Goal: Task Accomplishment & Management: Manage account settings

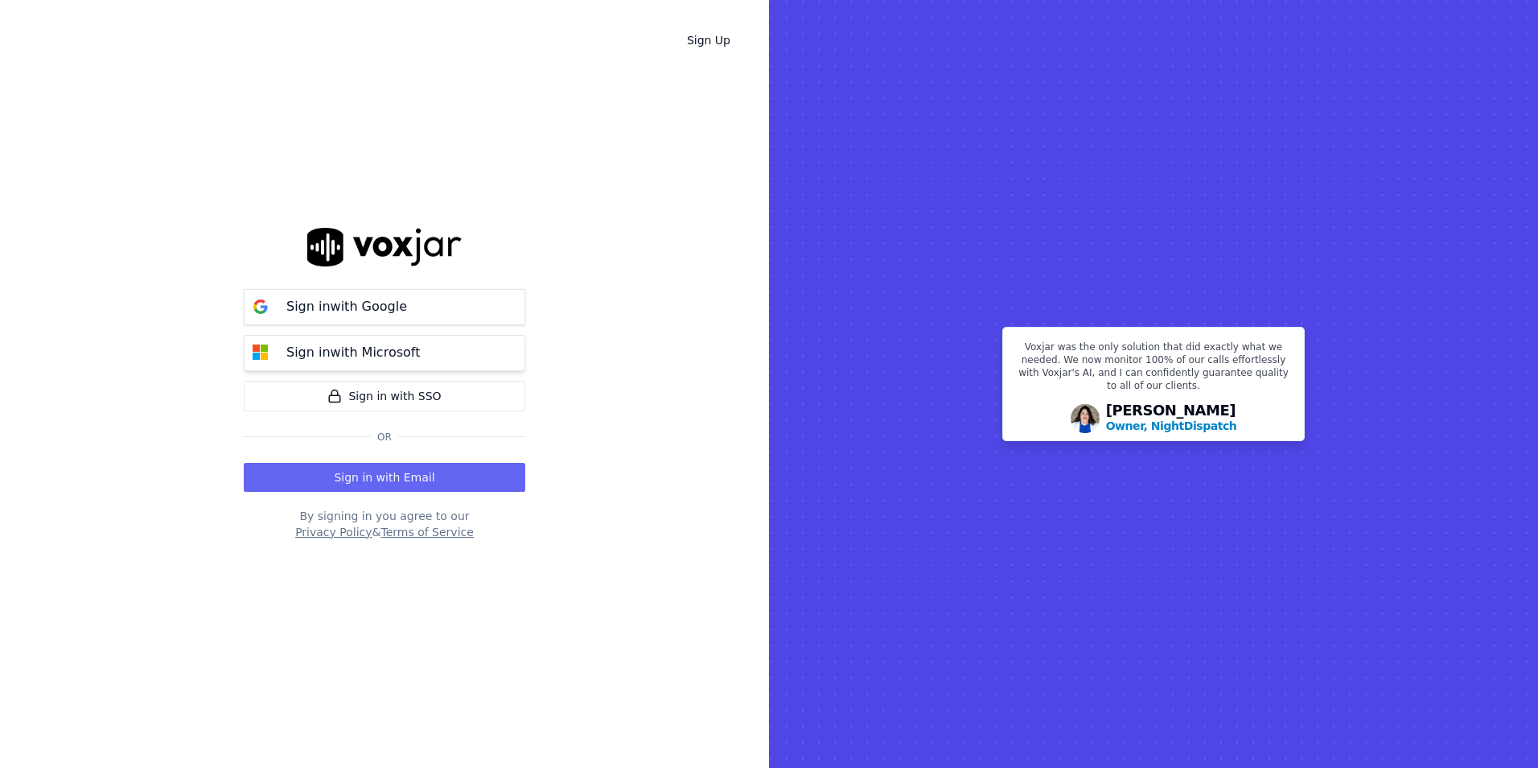
click at [488, 359] on button "Sign in with Microsoft" at bounding box center [385, 353] width 282 height 36
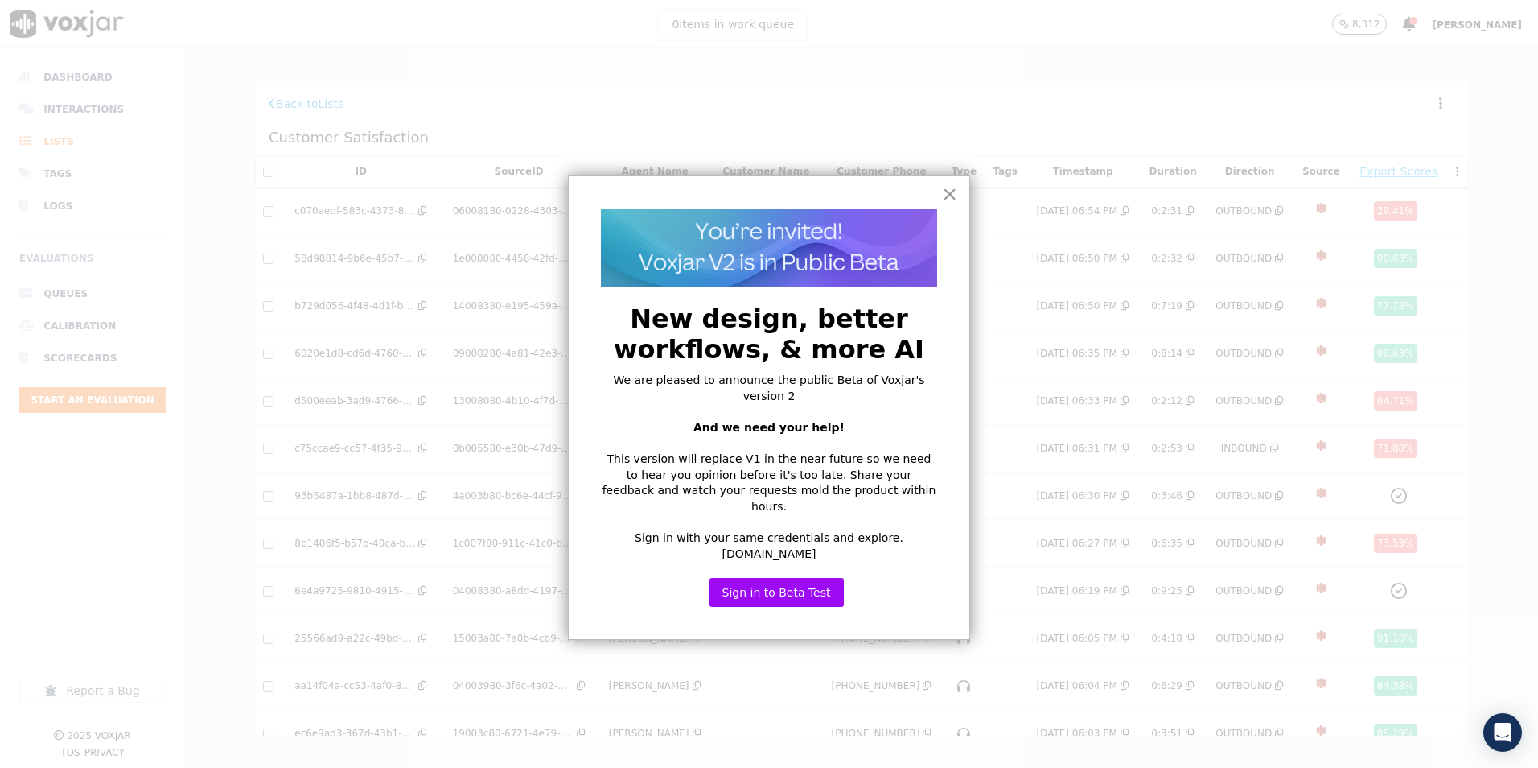
click at [954, 194] on button "×" at bounding box center [949, 194] width 15 height 26
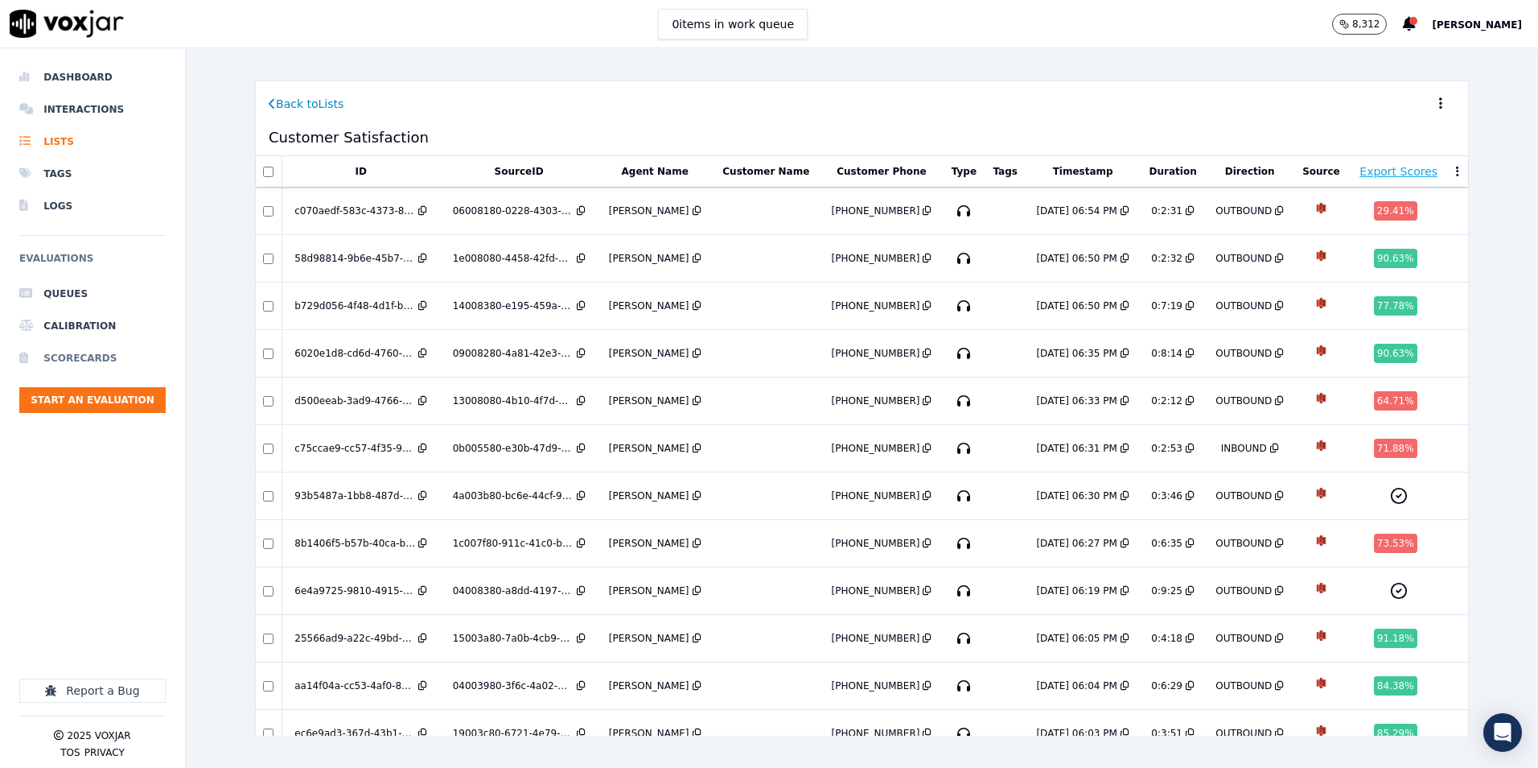
click at [72, 361] on li "Scorecards" at bounding box center [92, 358] width 146 height 32
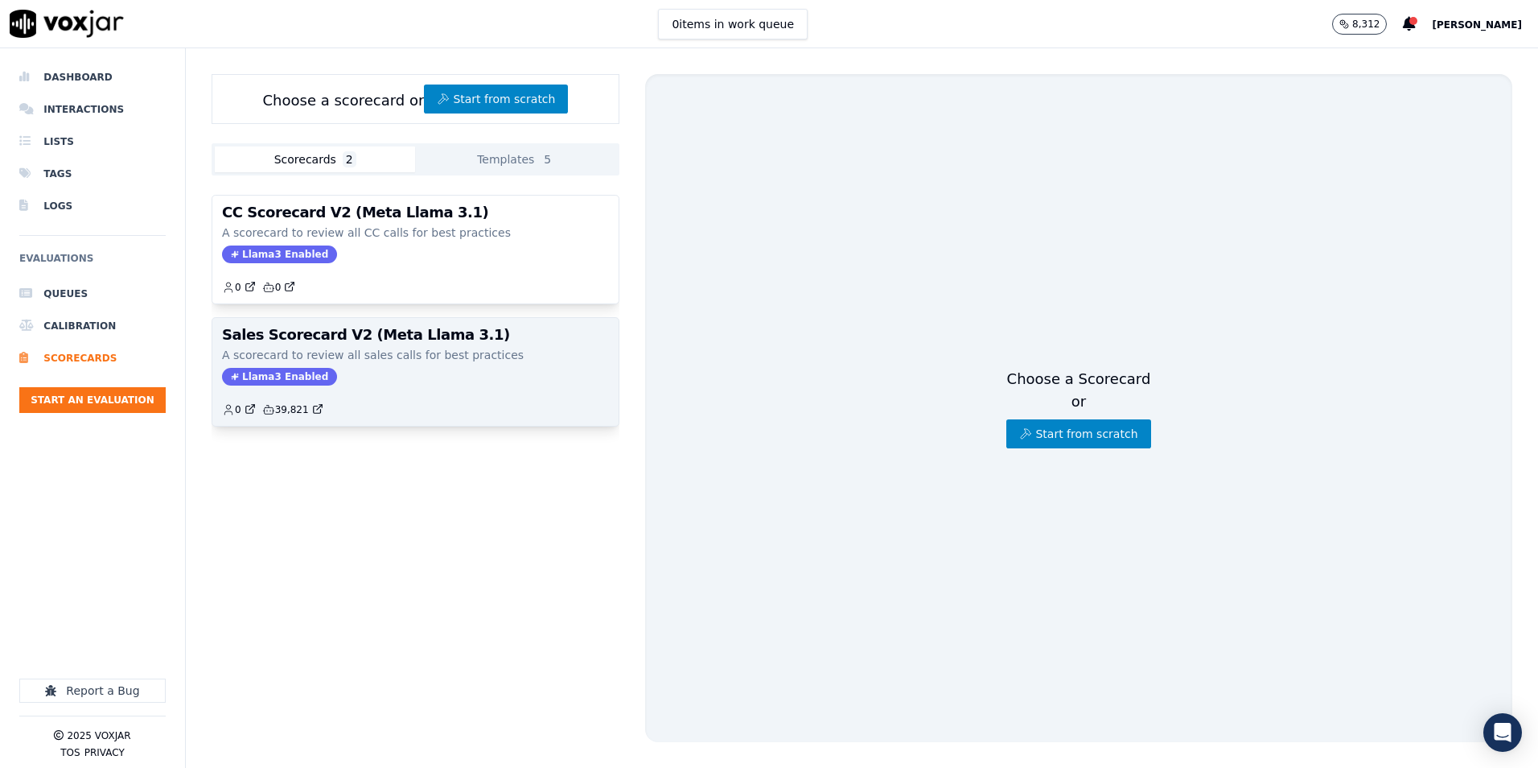
click at [456, 339] on h3 "Sales Scorecard V2 (Meta Llama 3.1)" at bounding box center [415, 334] width 387 height 14
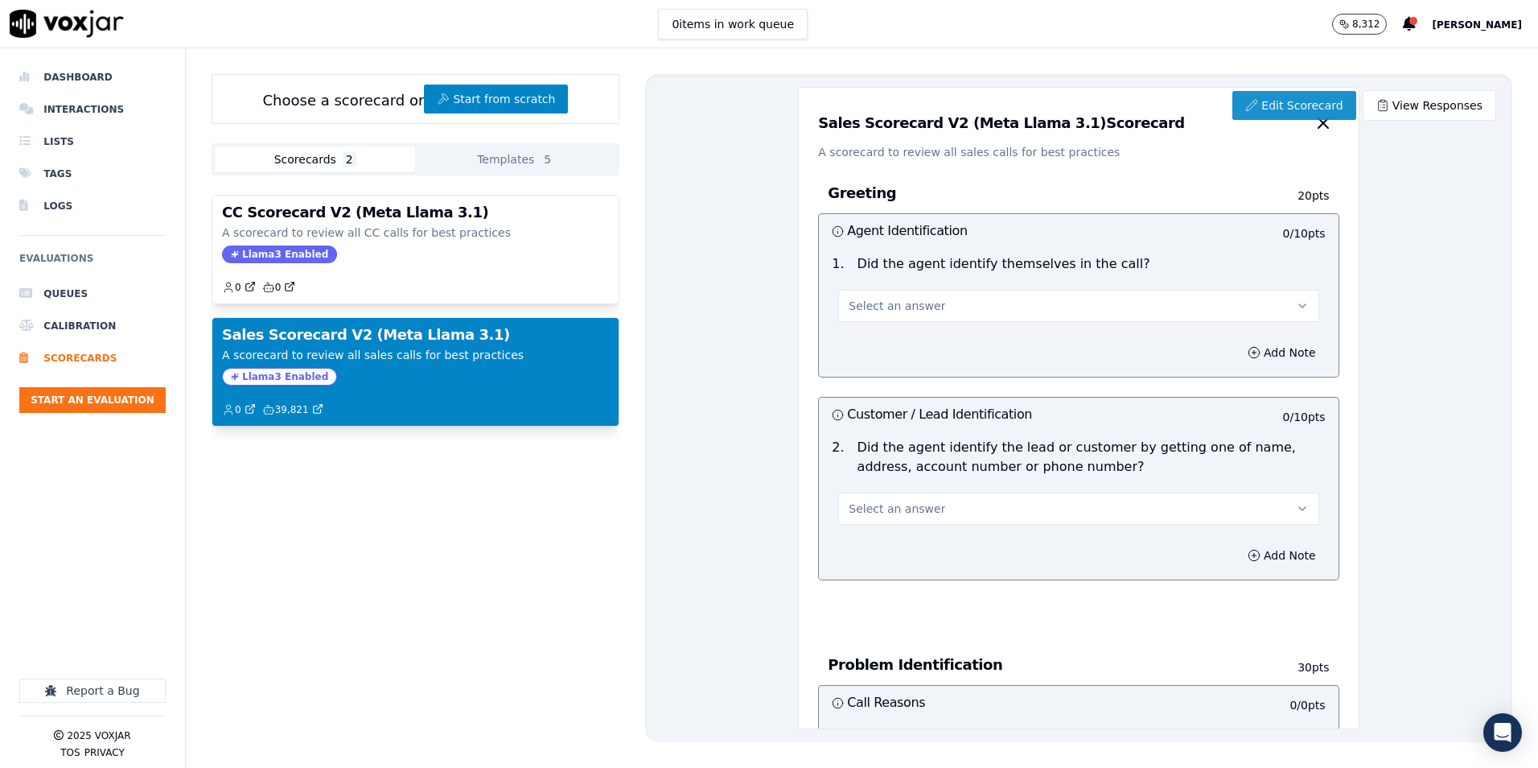
click at [1287, 110] on link "Edit Scorecard" at bounding box center [1294, 105] width 123 height 29
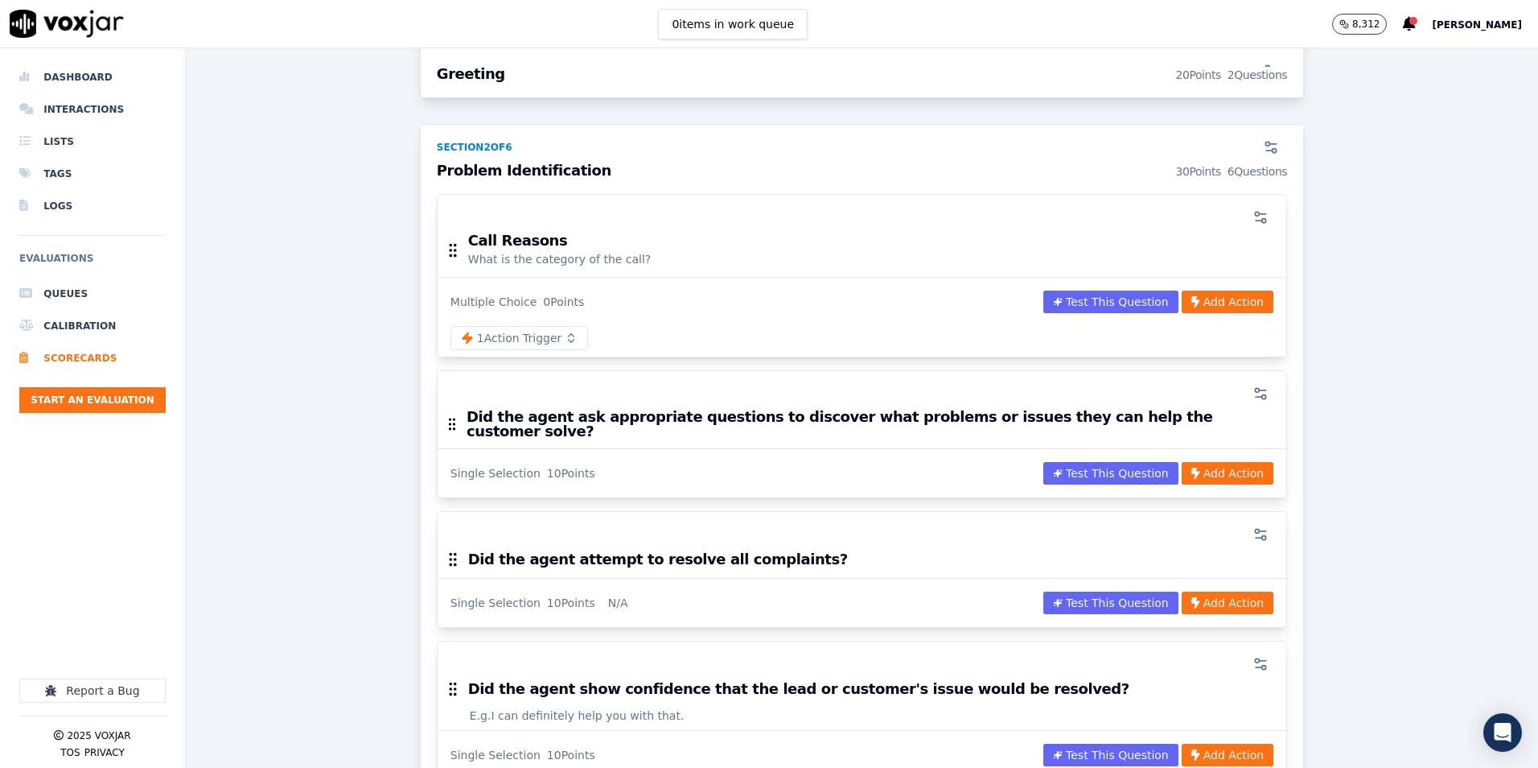
scroll to position [644, 0]
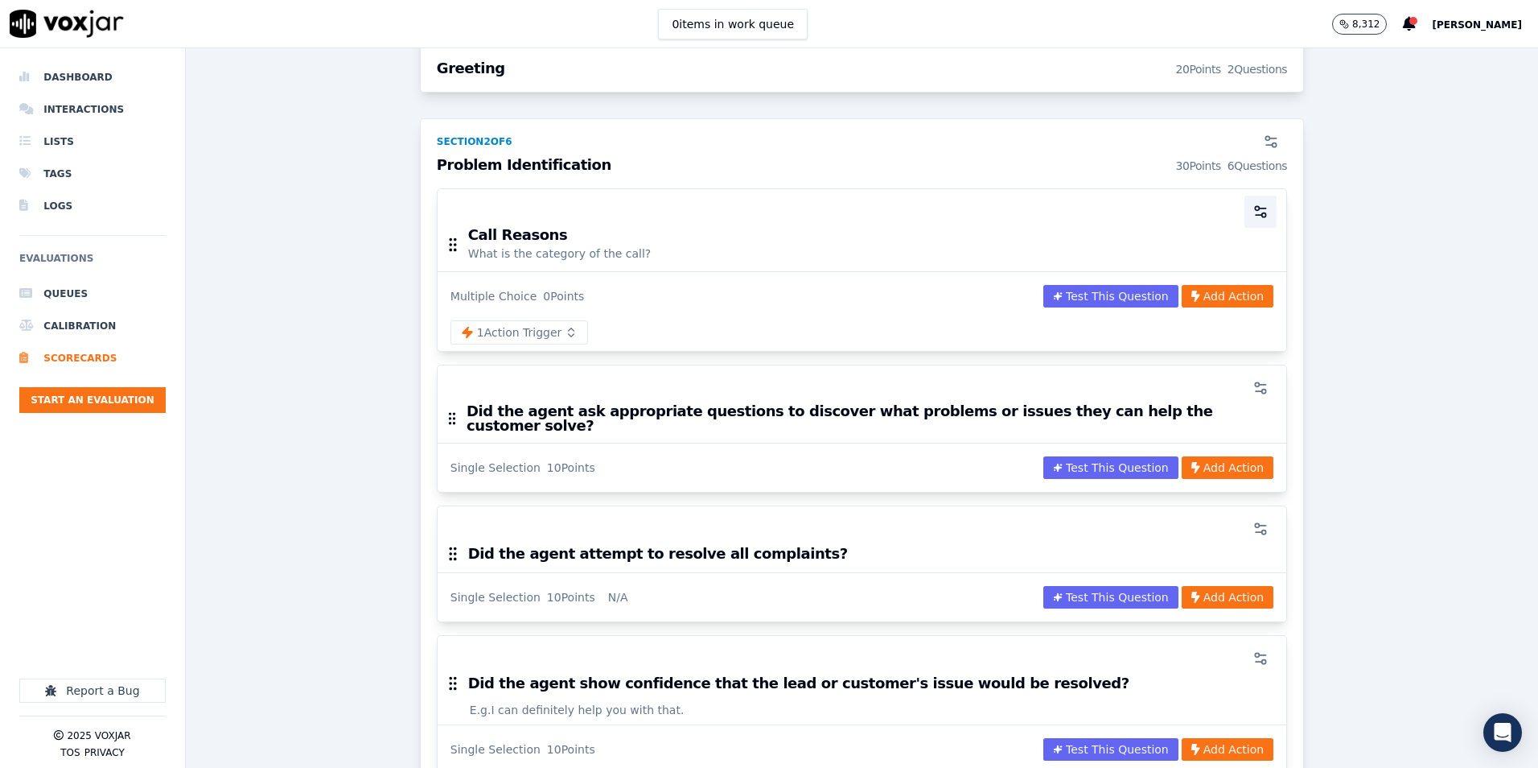
click at [1253, 204] on icon "button" at bounding box center [1261, 212] width 16 height 16
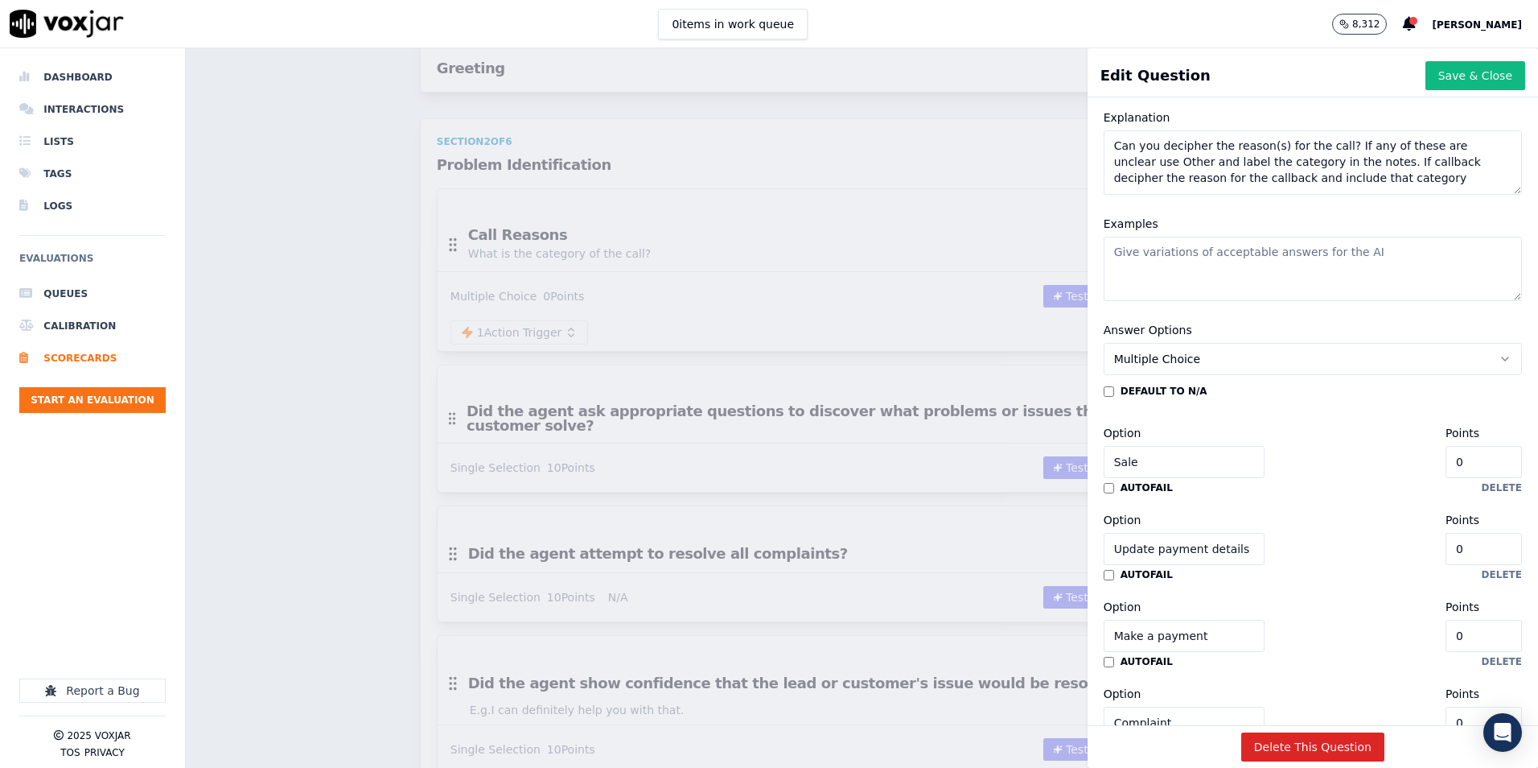
scroll to position [190, 0]
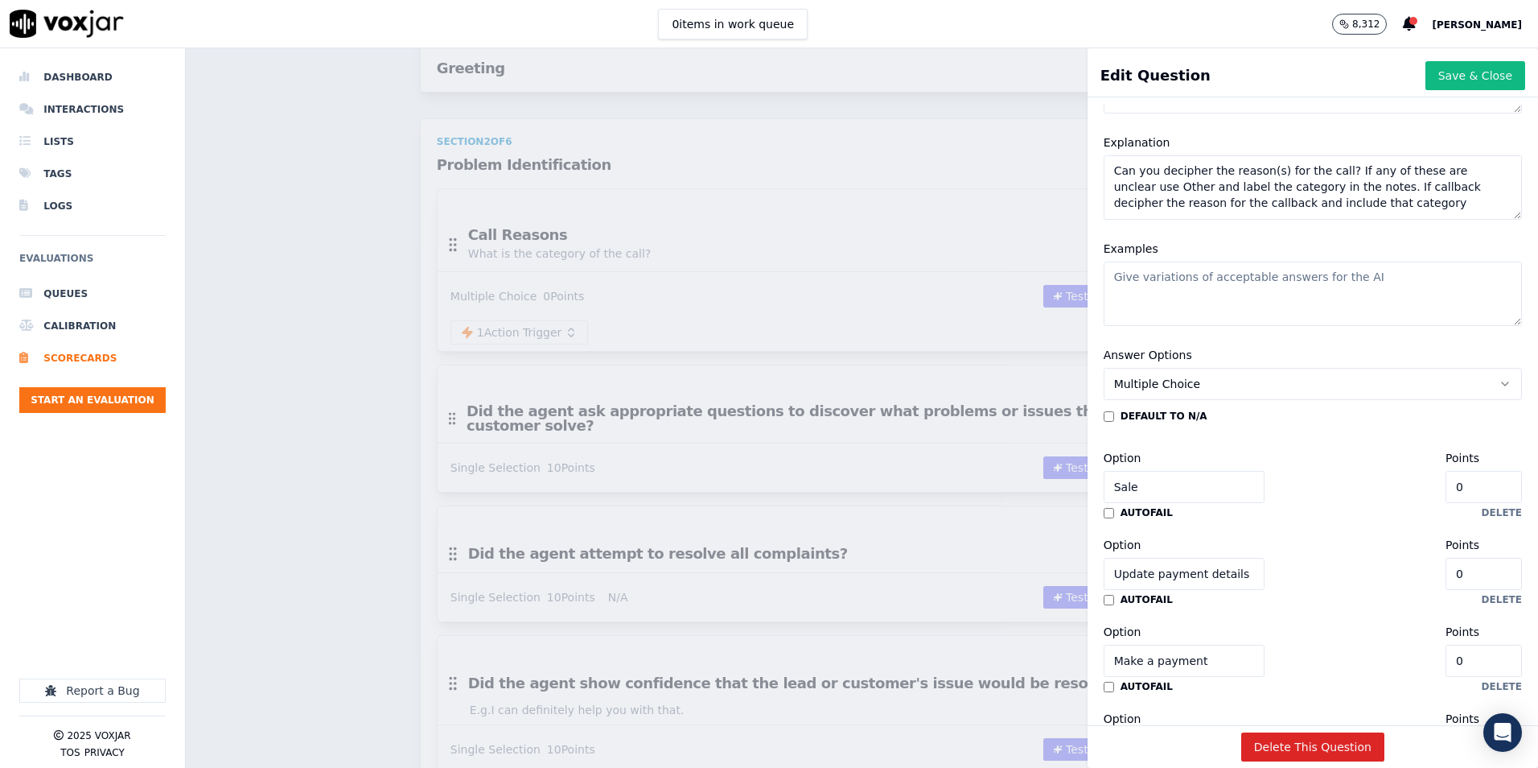
click at [1111, 481] on input "Sale" at bounding box center [1184, 487] width 161 height 32
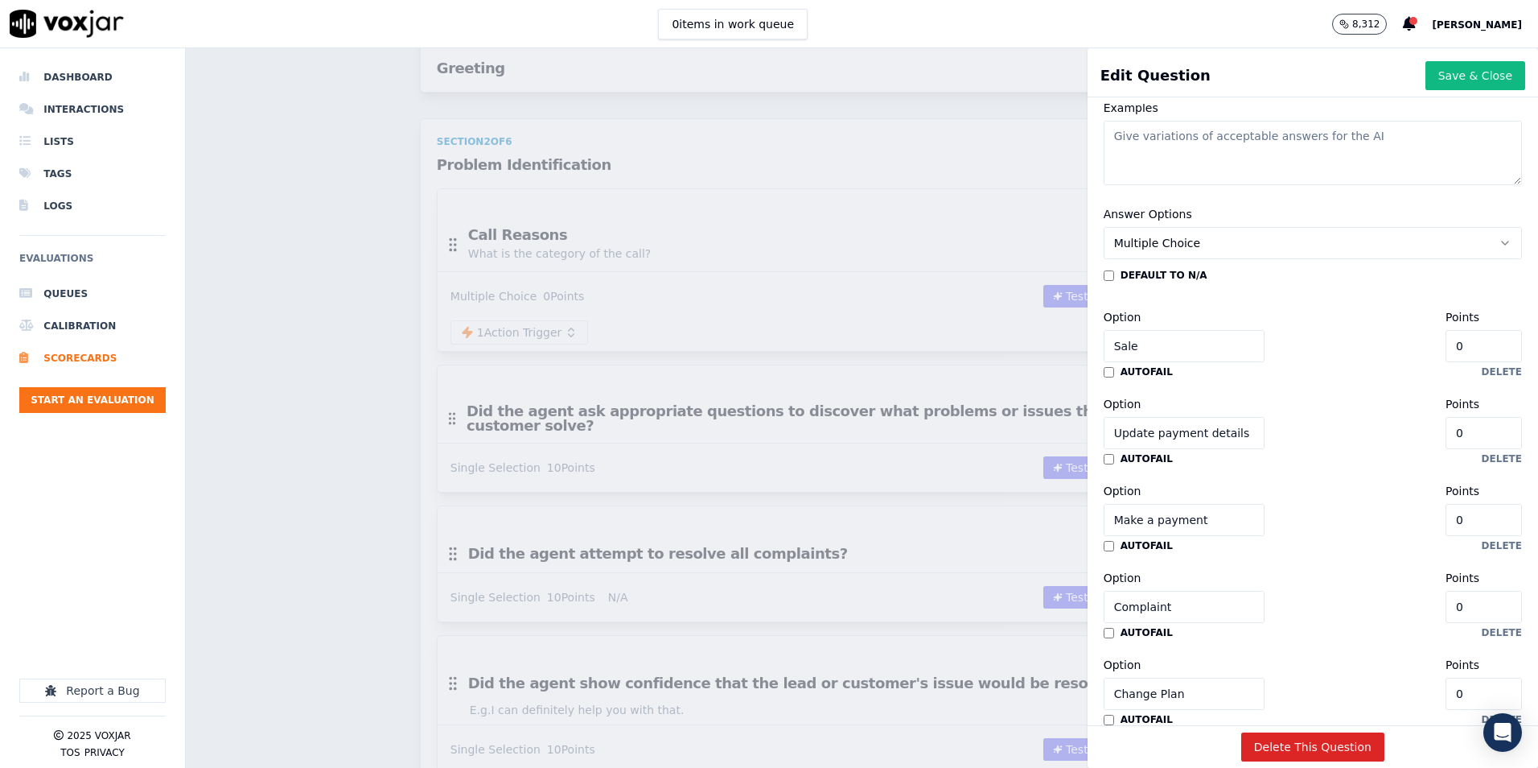
scroll to position [351, 0]
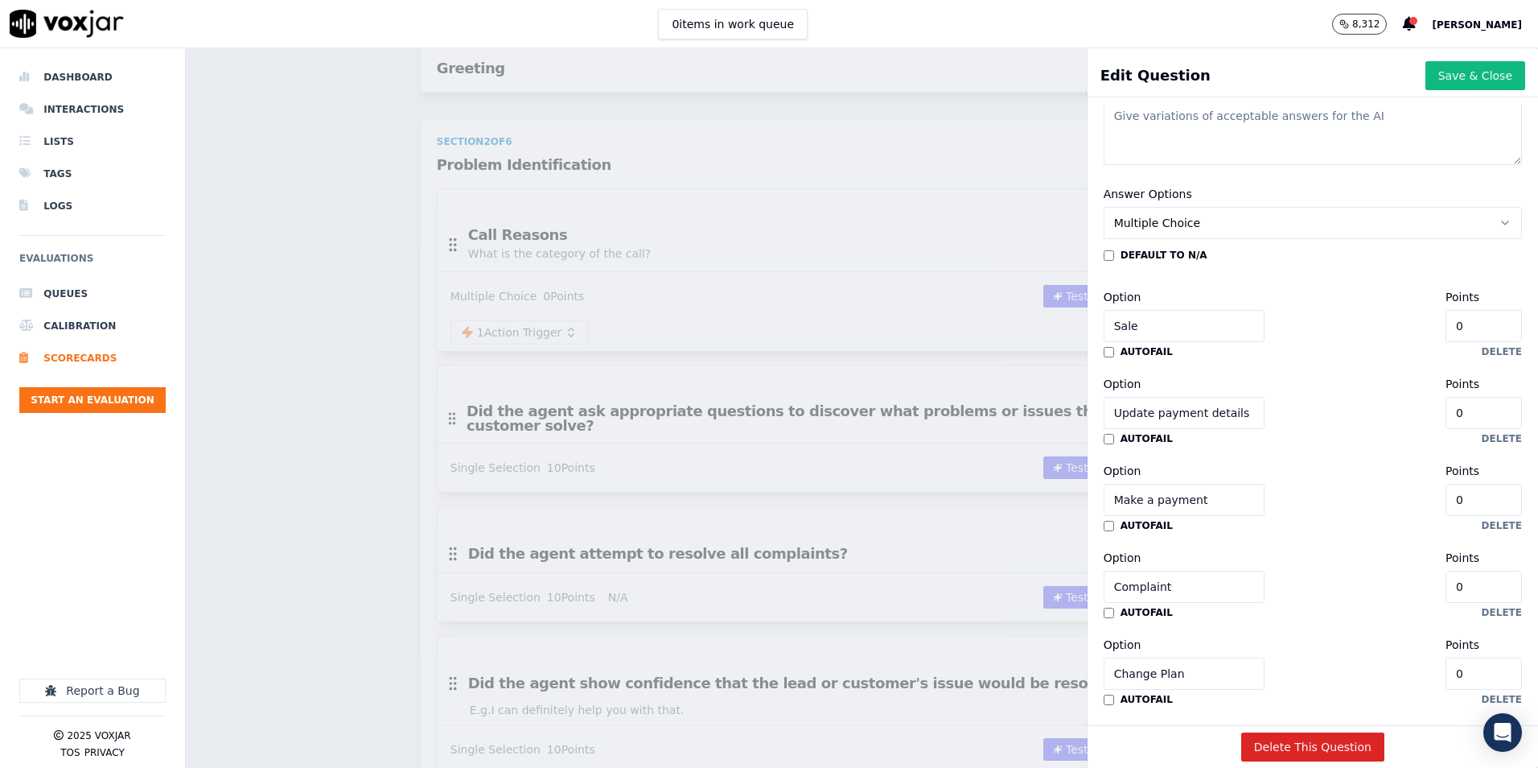
drag, startPoint x: 1223, startPoint y: 411, endPoint x: 1093, endPoint y: 412, distance: 130.3
click at [1104, 412] on input "Update payment details" at bounding box center [1184, 413] width 161 height 32
click at [1138, 595] on input "Complaint" at bounding box center [1184, 586] width 161 height 32
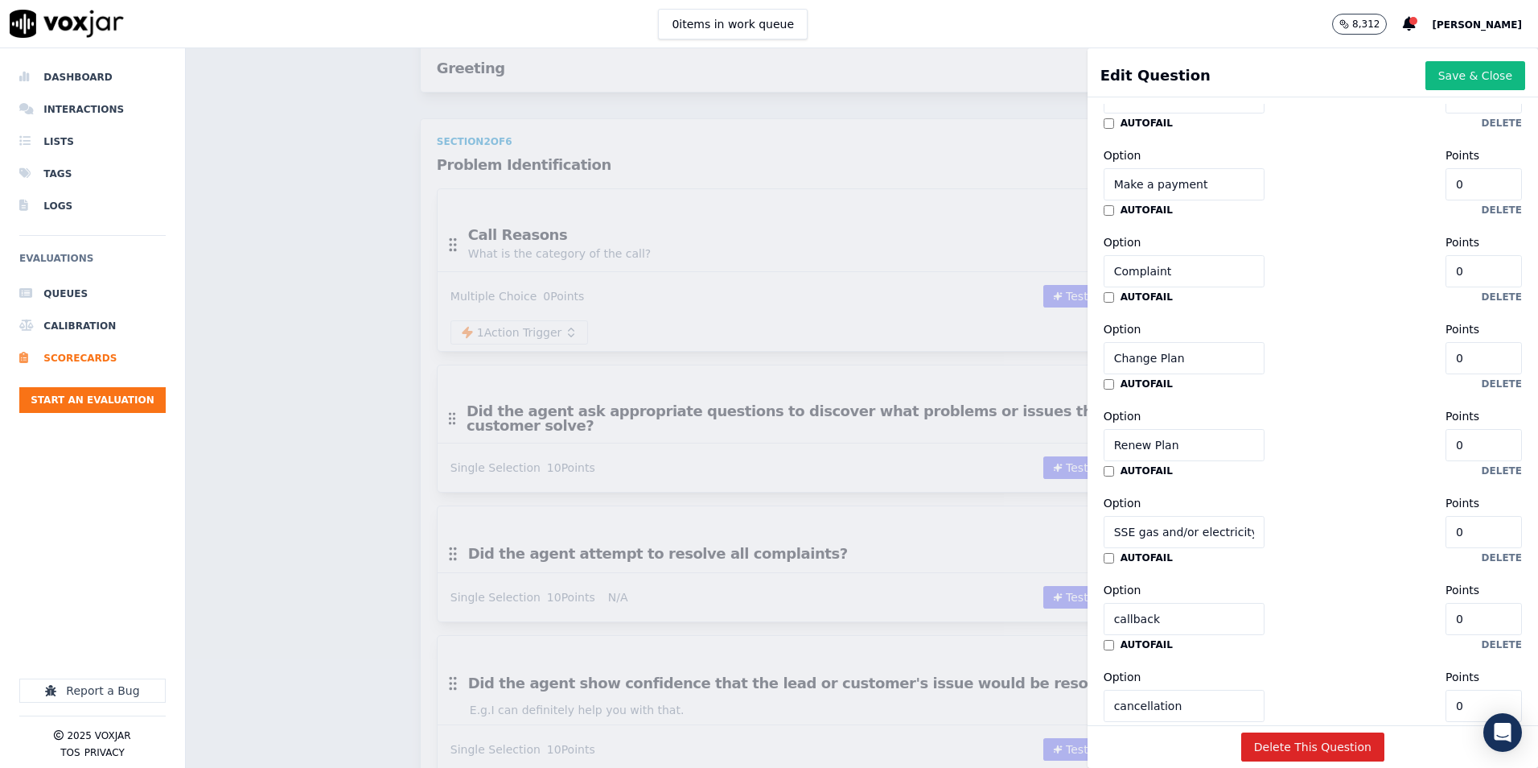
scroll to position [673, 0]
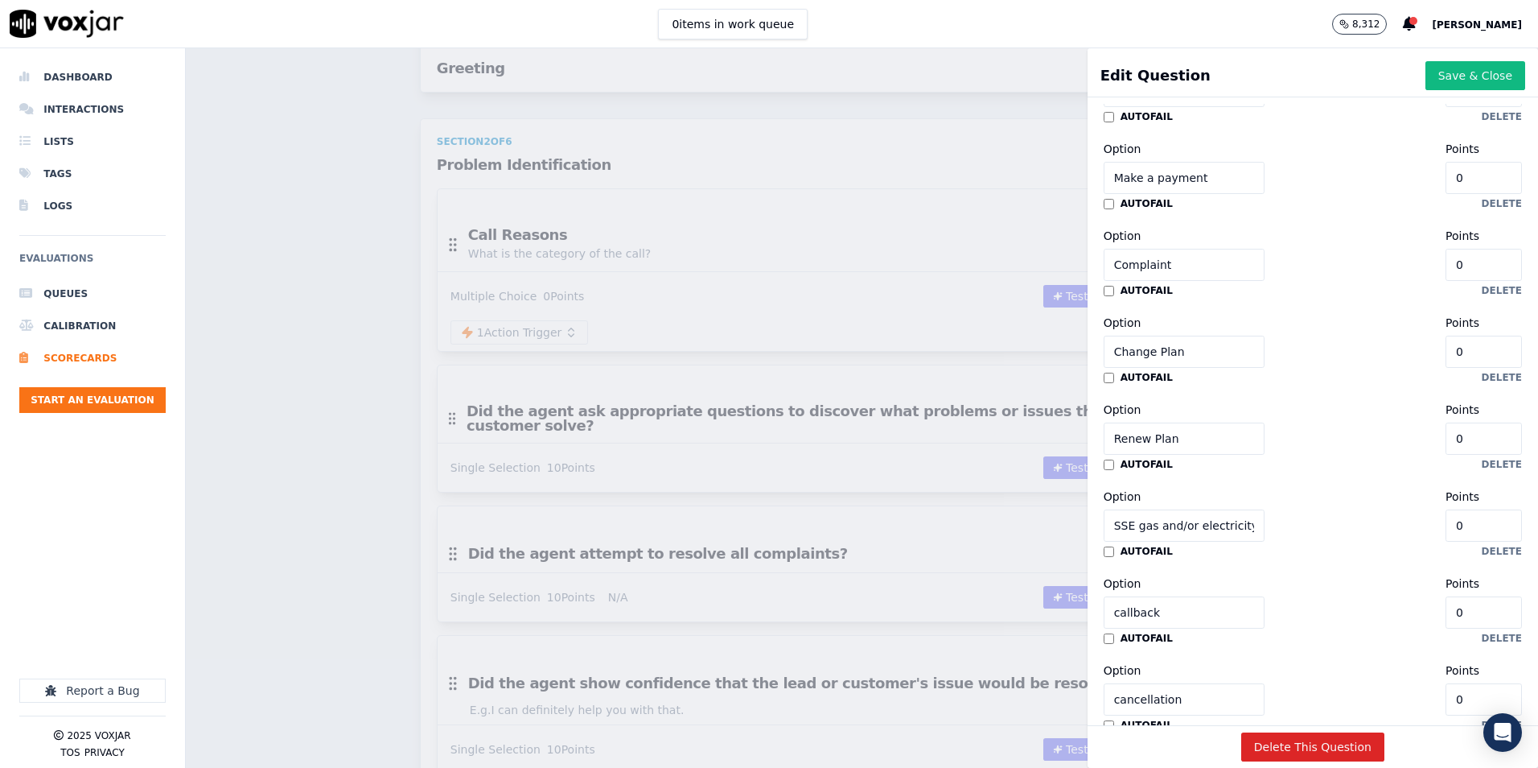
drag, startPoint x: 1157, startPoint y: 441, endPoint x: 1089, endPoint y: 438, distance: 67.7
click at [1104, 438] on input "Renew Plan" at bounding box center [1184, 438] width 161 height 32
drag, startPoint x: 1158, startPoint y: 525, endPoint x: 1085, endPoint y: 516, distance: 73.9
click at [1094, 516] on div "Answer Options Multiple Choice default to N/A Option Sale Points 0 autofail del…" at bounding box center [1313, 537] width 438 height 1368
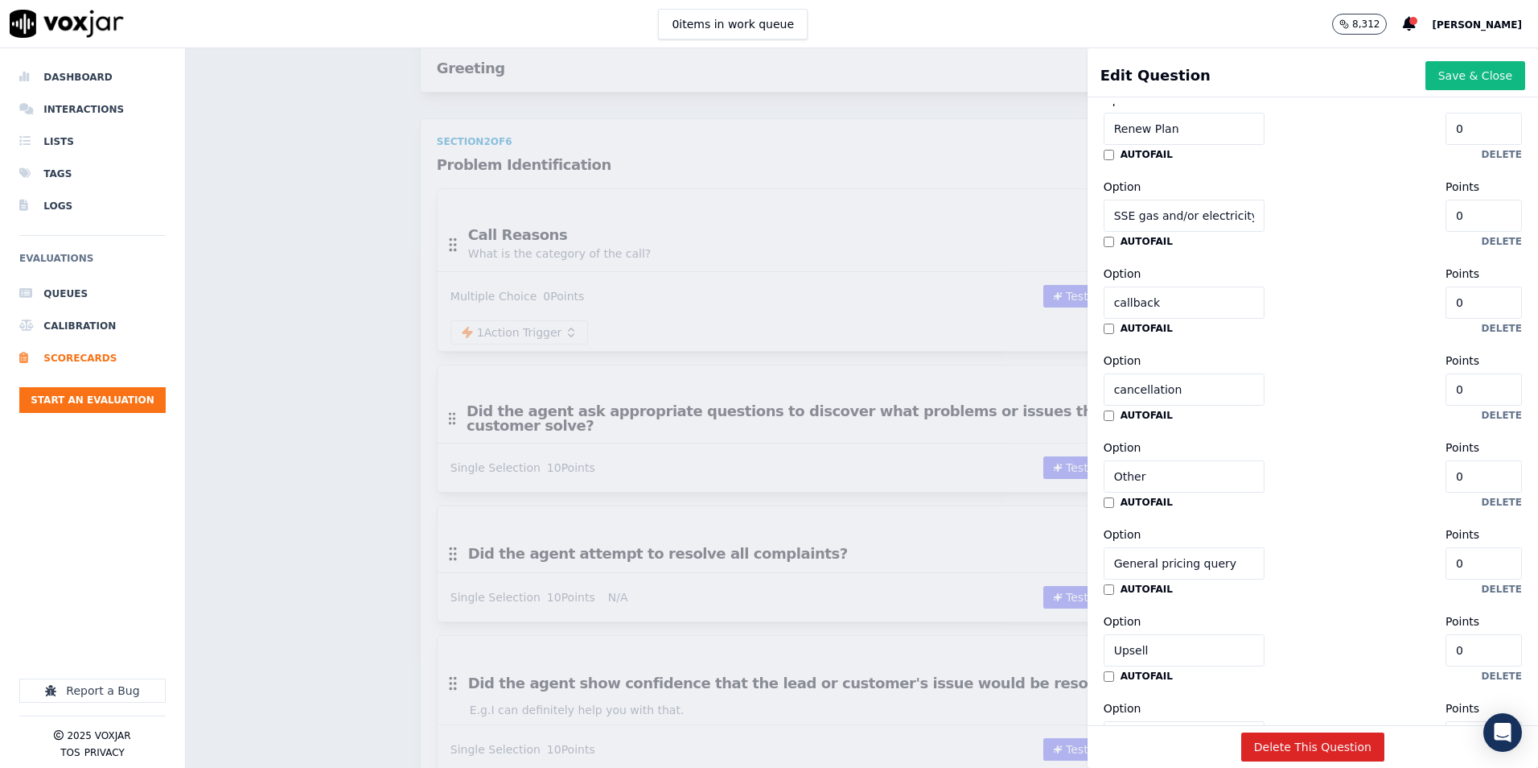
scroll to position [994, 0]
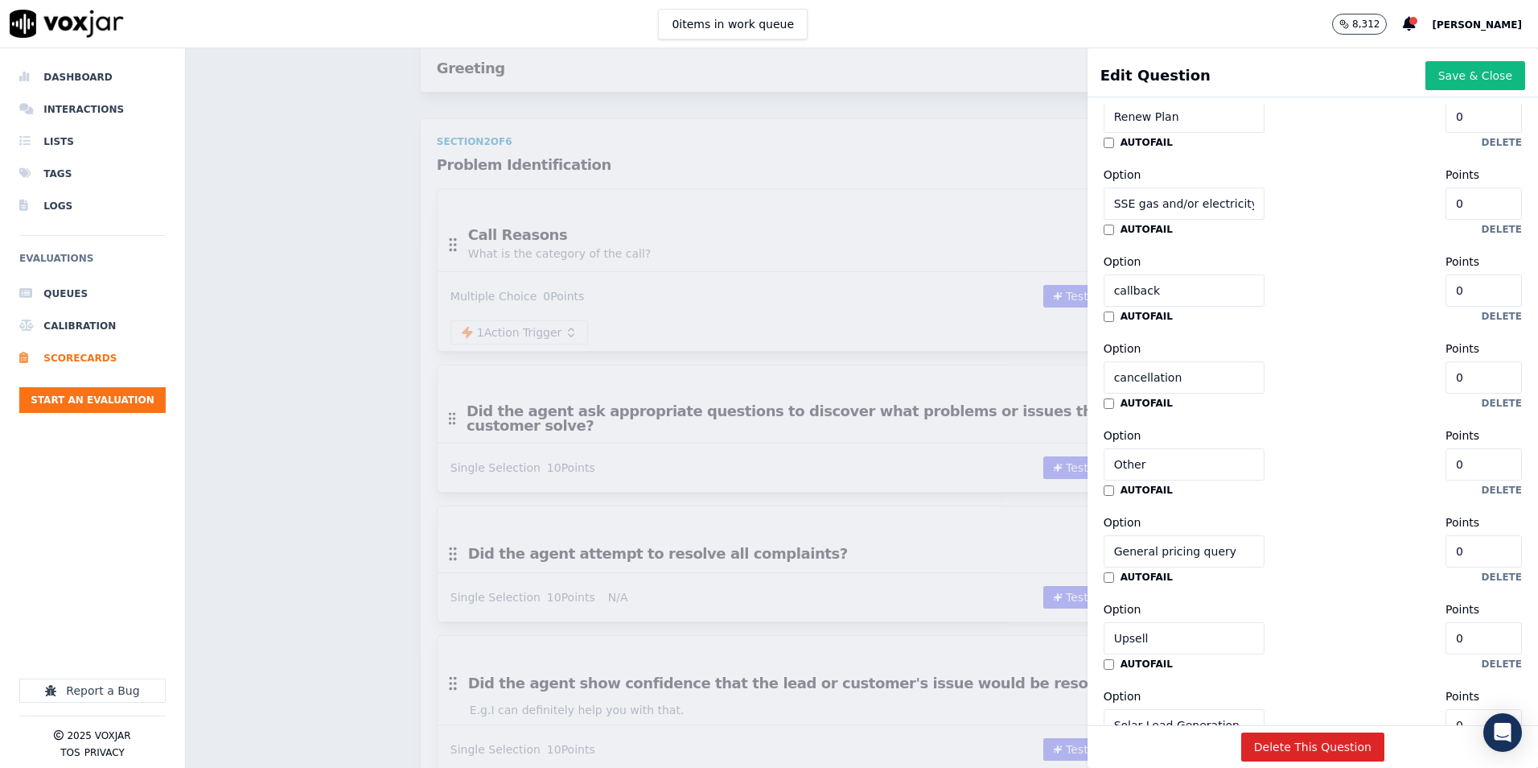
drag, startPoint x: 1209, startPoint y: 551, endPoint x: 1079, endPoint y: 555, distance: 129.6
click at [1094, 555] on div "Answer Options Multiple Choice default to N/A Option Sale Points 0 autofail del…" at bounding box center [1313, 215] width 438 height 1368
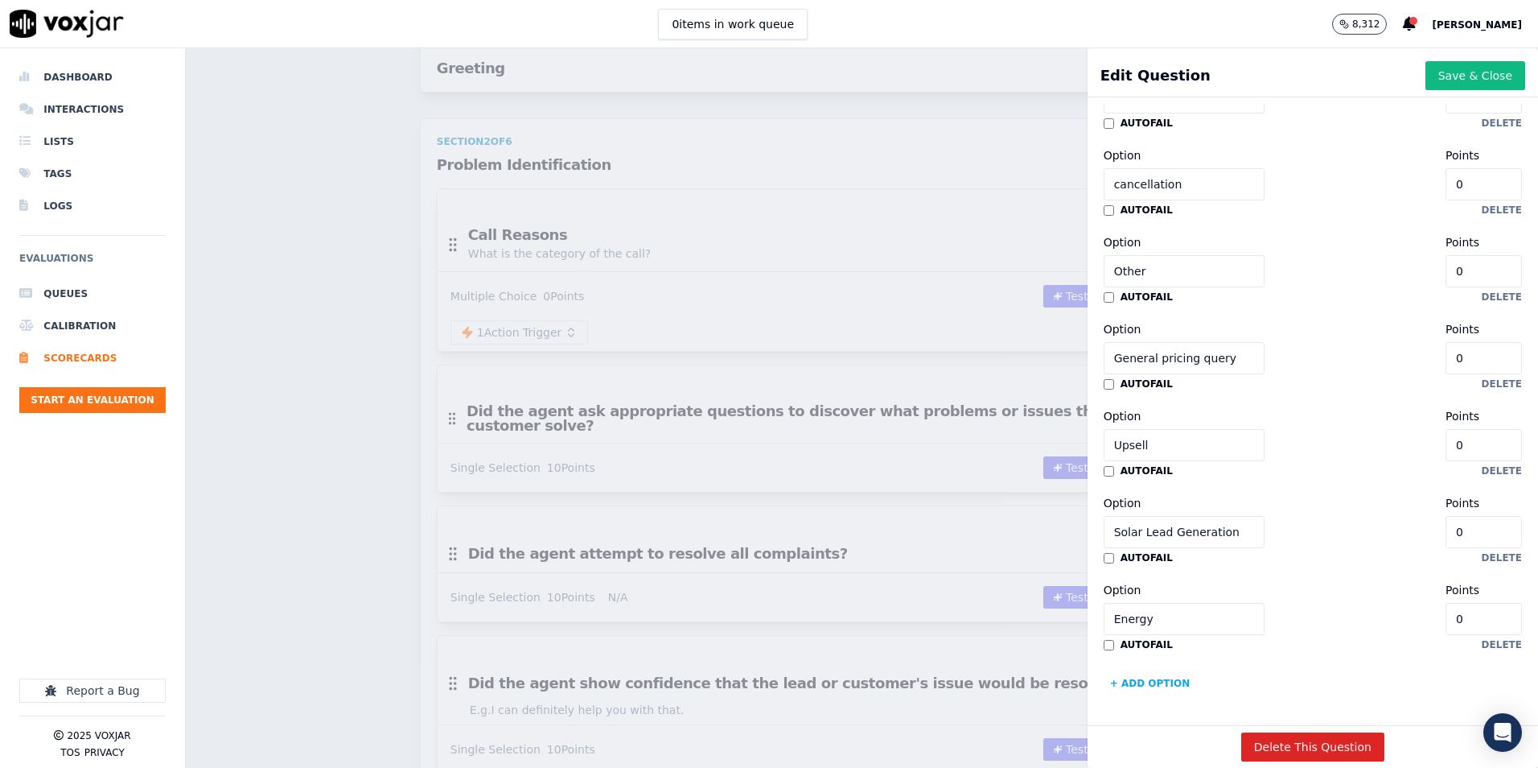
scroll to position [1236, 0]
click at [1122, 429] on input "Upsell" at bounding box center [1184, 445] width 161 height 32
click at [1148, 516] on input "Solar Lead Generation" at bounding box center [1184, 532] width 161 height 32
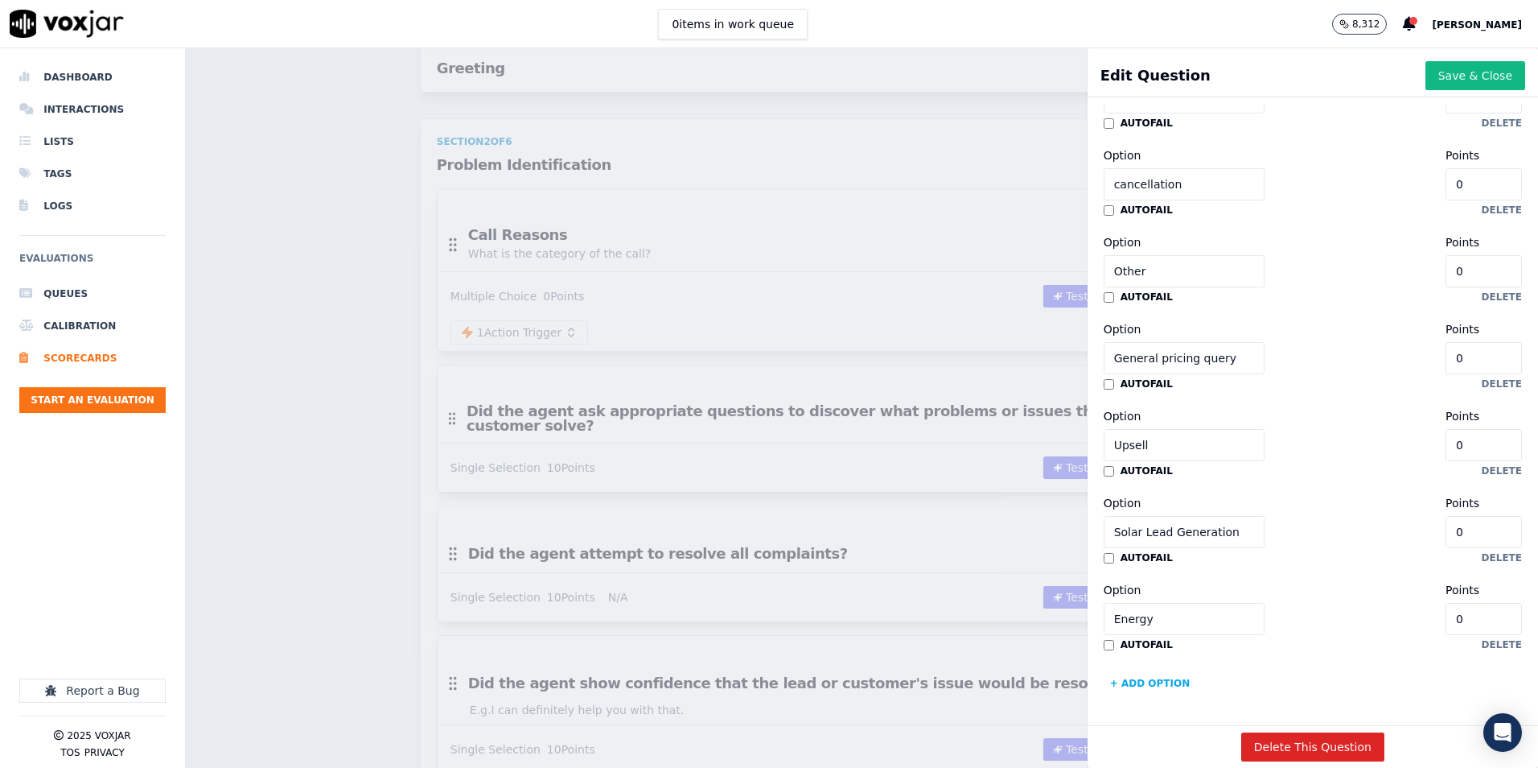
click at [1148, 516] on input "Solar Lead Generation" at bounding box center [1184, 532] width 161 height 32
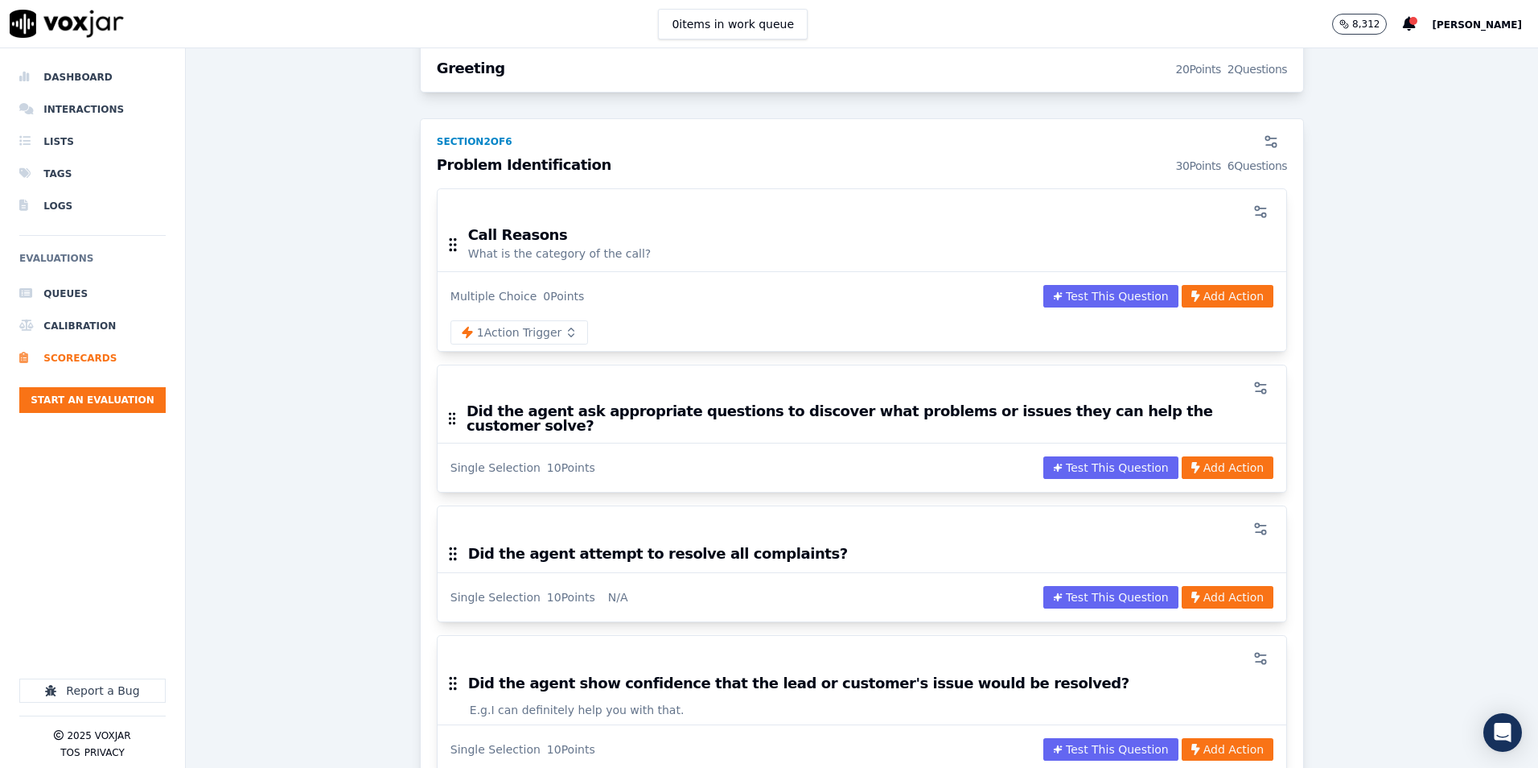
click at [816, 243] on div "Scorecards Scorecard Editor Sales Scorecard V2 (Meta Llama 3.1) ACTIVE A scorec…" at bounding box center [862, 407] width 1353 height 719
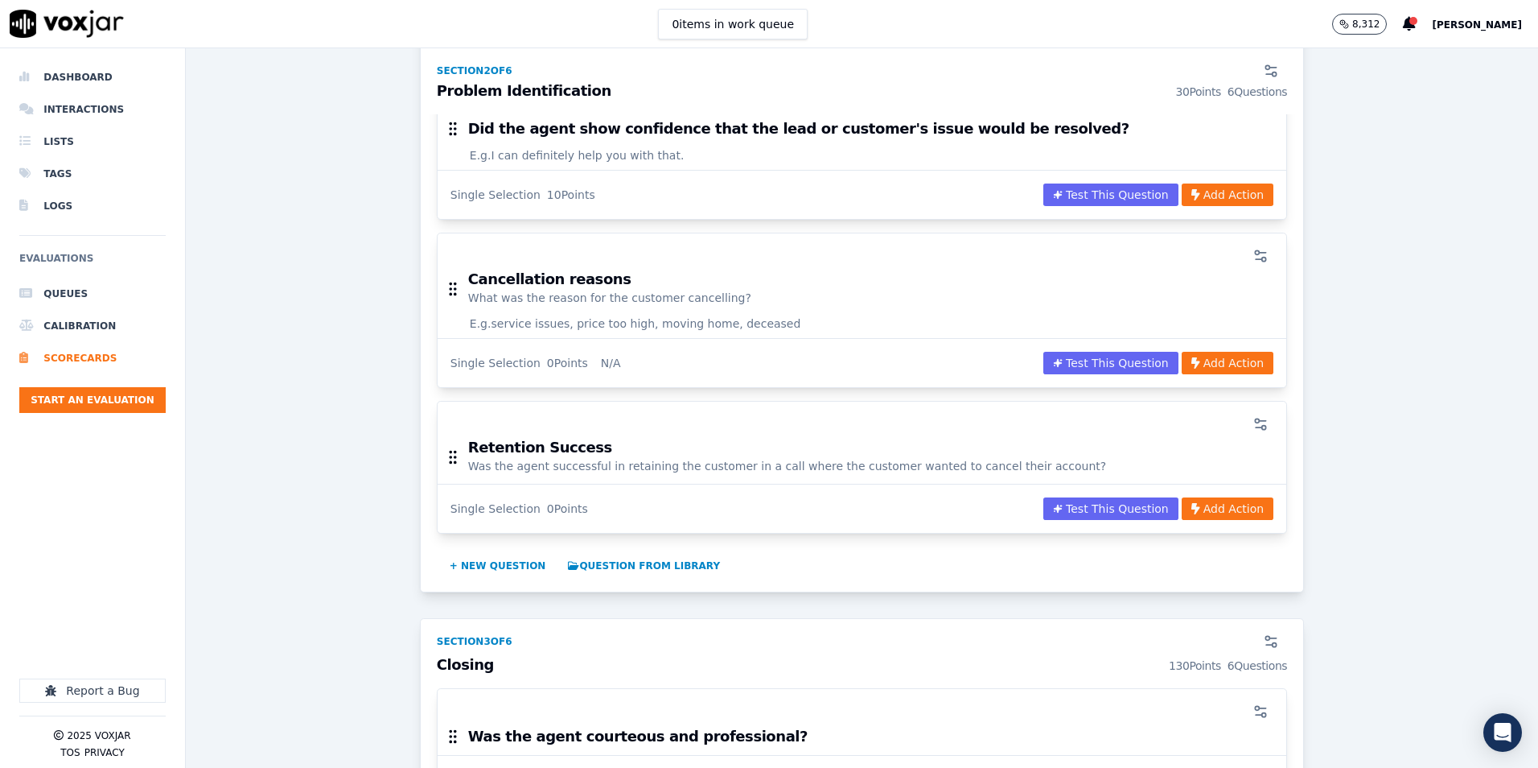
scroll to position [1207, 0]
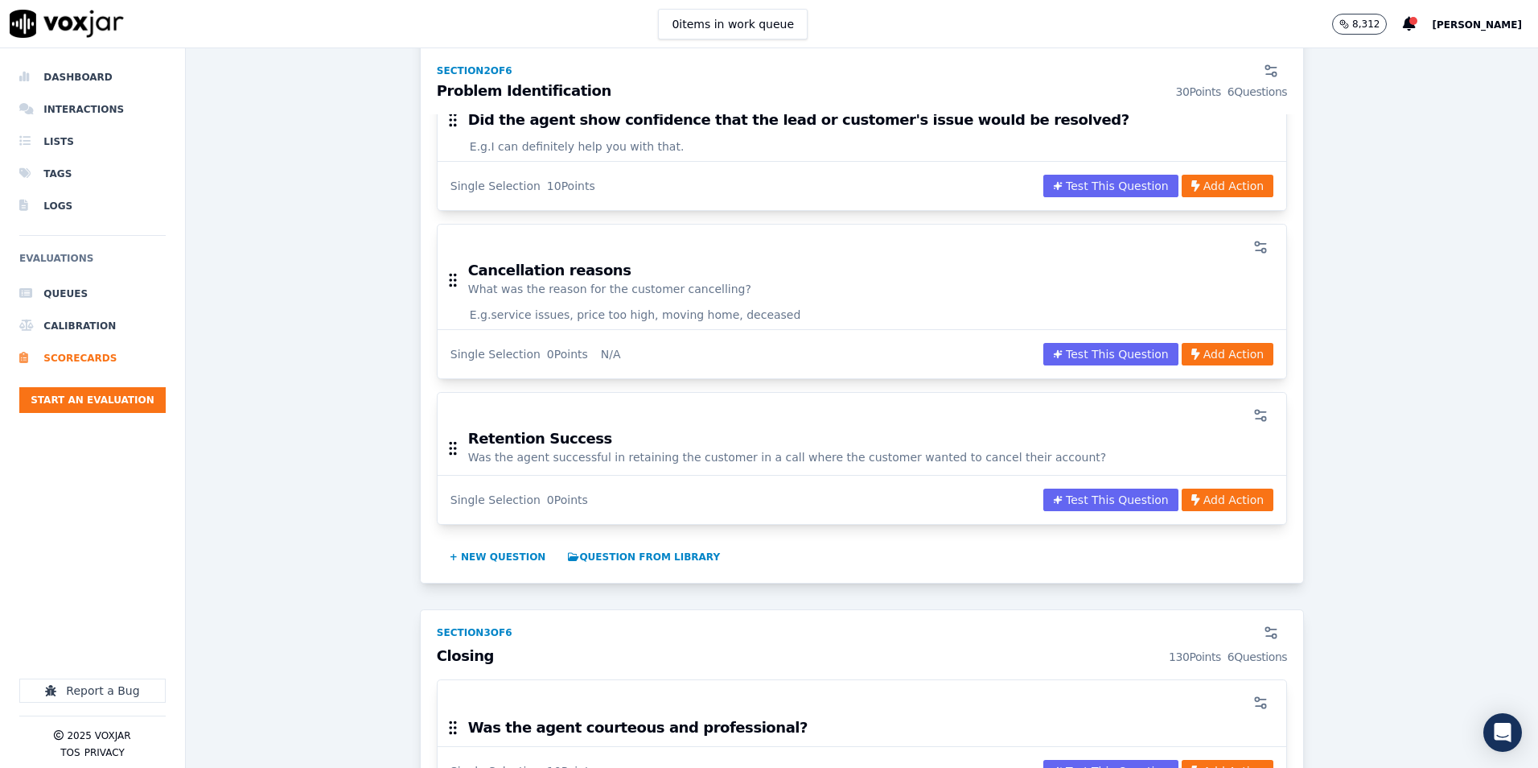
click at [1213, 231] on div at bounding box center [862, 247] width 830 height 32
click at [1253, 239] on icon "button" at bounding box center [1261, 247] width 16 height 16
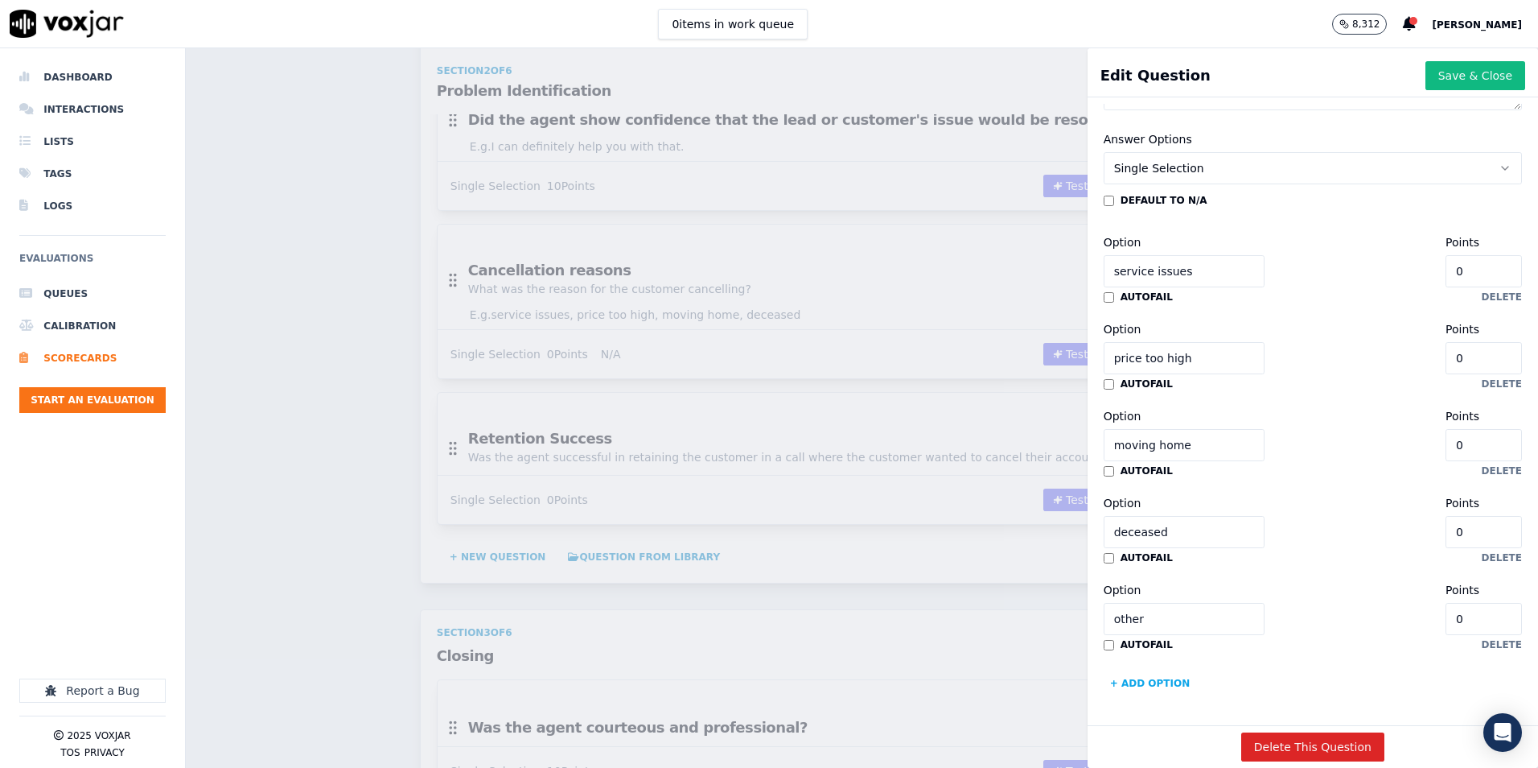
scroll to position [454, 0]
click at [1172, 255] on input "service issues" at bounding box center [1184, 271] width 161 height 32
click at [1126, 342] on input "price too high" at bounding box center [1184, 358] width 161 height 32
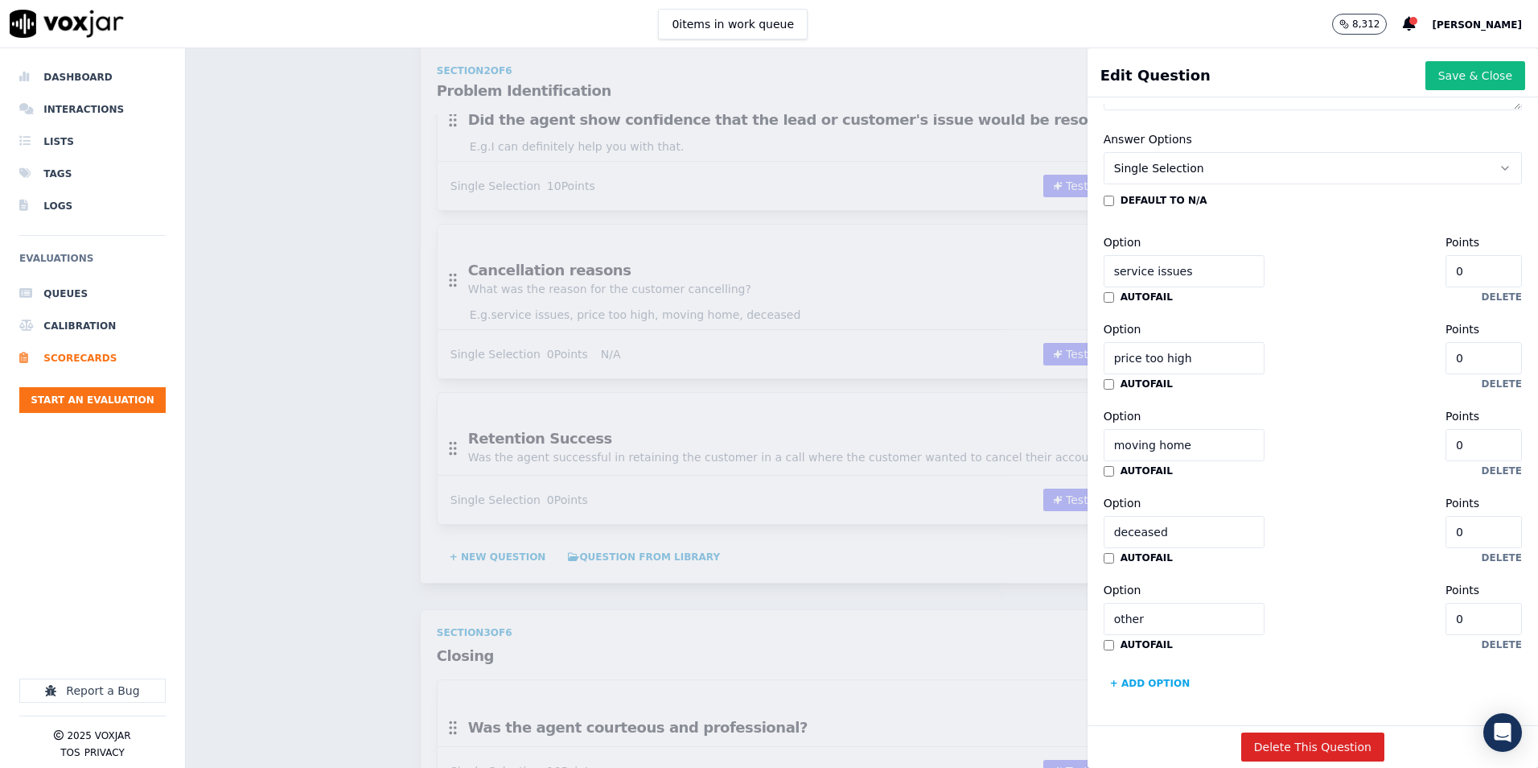
click at [1126, 342] on input "price too high" at bounding box center [1184, 358] width 161 height 32
paste input "service issues"
type input "price too high"
click at [1115, 516] on input "deceased" at bounding box center [1184, 532] width 161 height 32
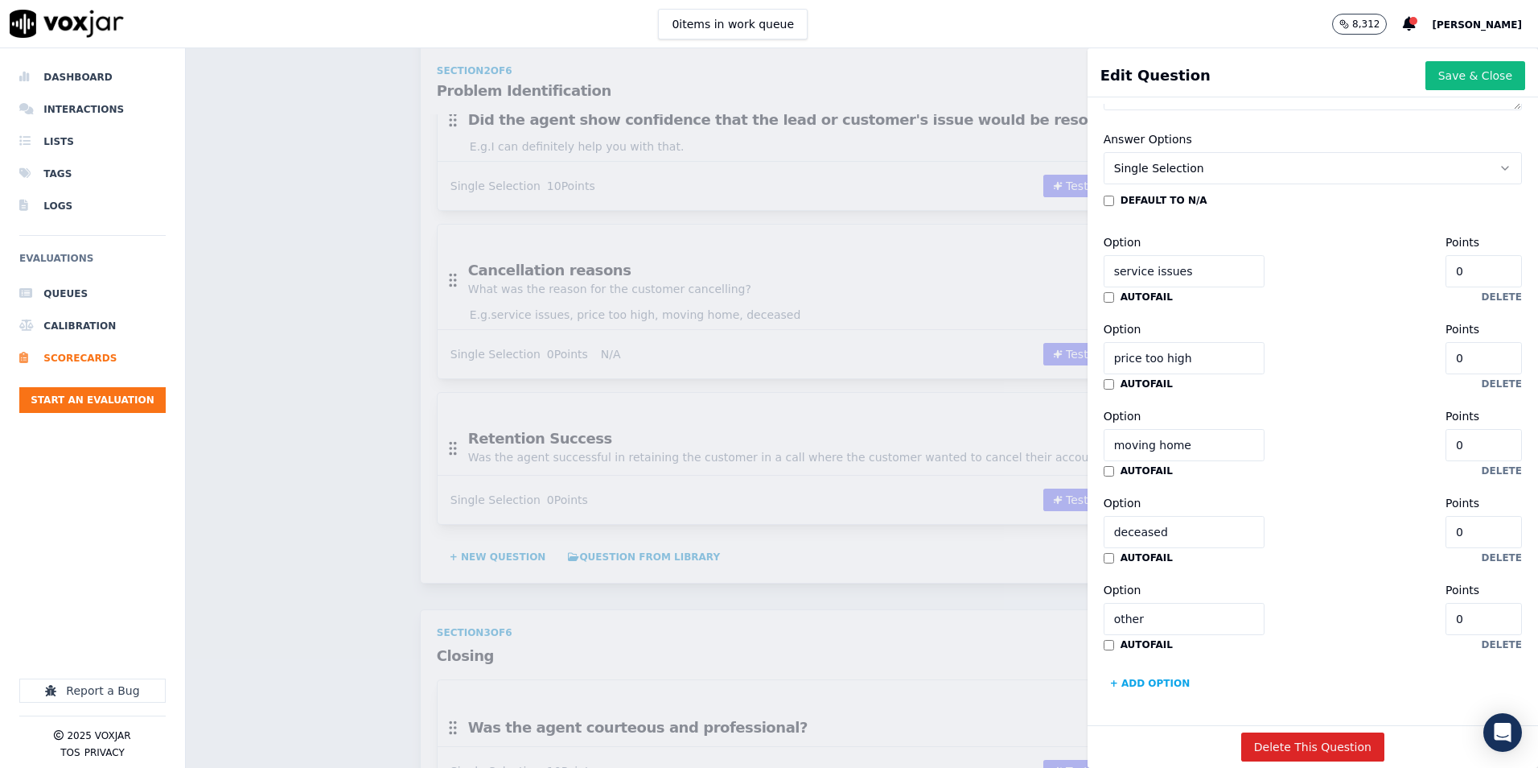
click at [1121, 516] on input "deceased" at bounding box center [1184, 532] width 161 height 32
click at [363, 520] on div "Scorecards Scorecard Editor Sales Scorecard V2 (Meta Llama 3.1) ACTIVE A scorec…" at bounding box center [862, 407] width 1353 height 719
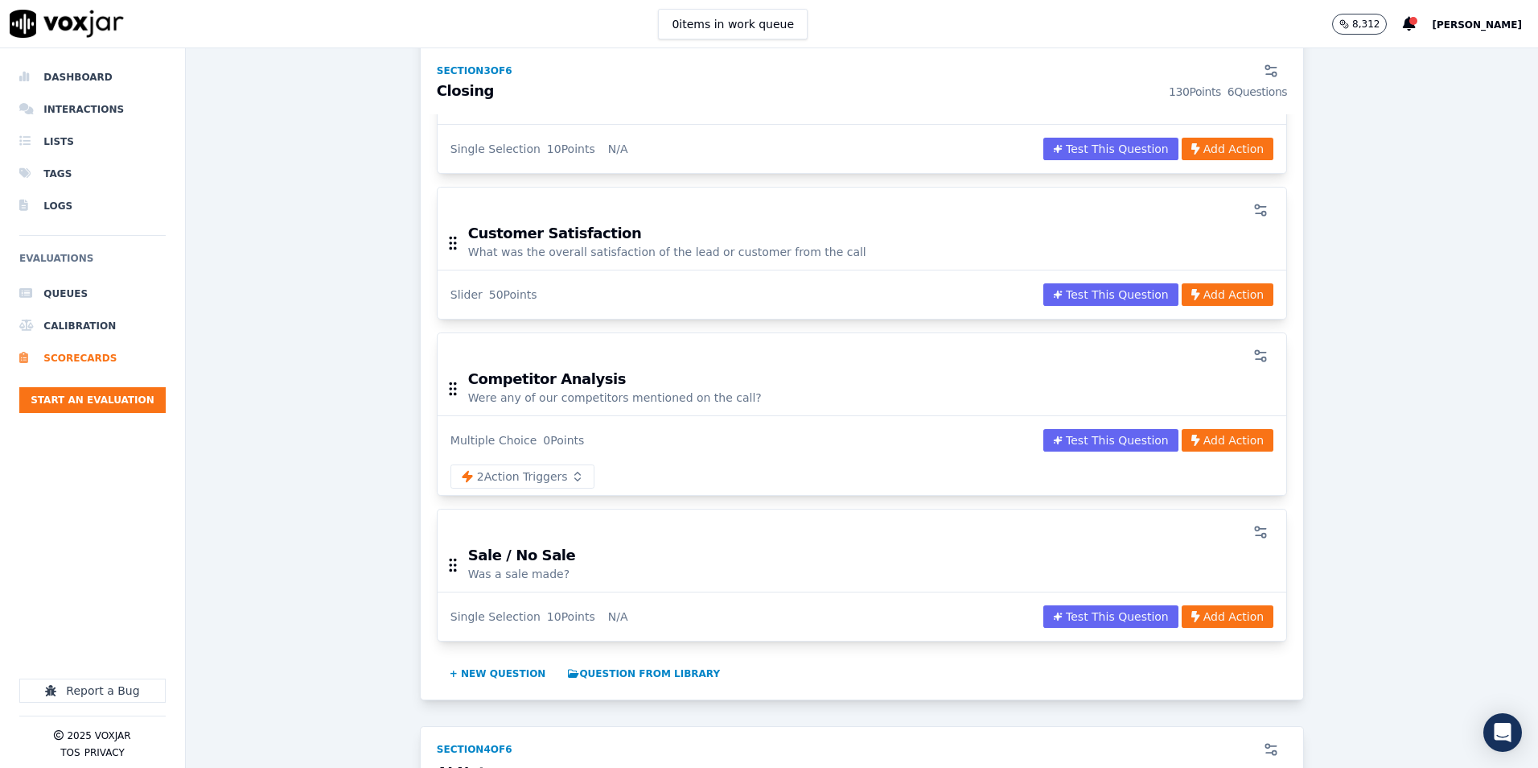
scroll to position [2172, 0]
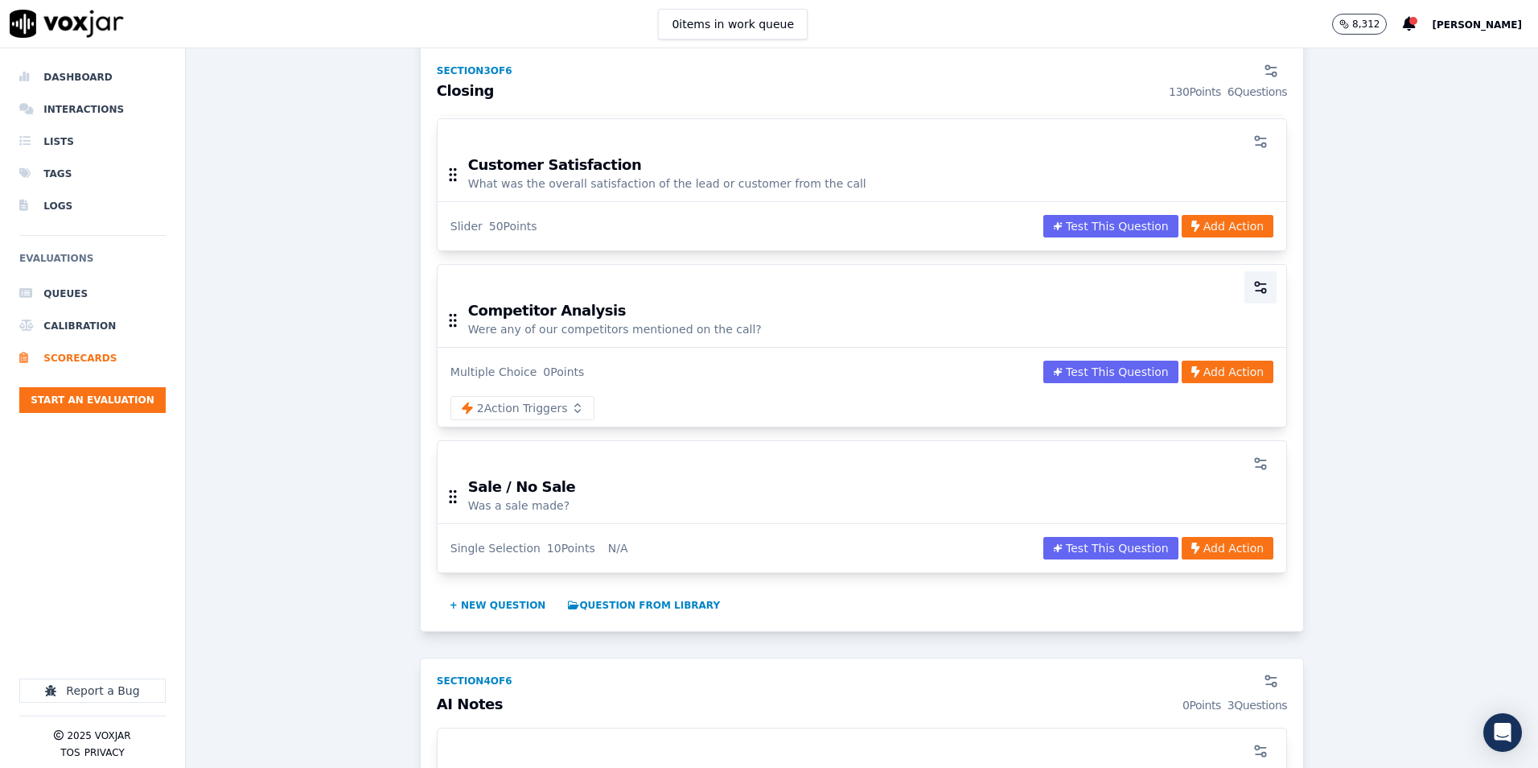
click at [1253, 279] on icon "button" at bounding box center [1261, 287] width 16 height 16
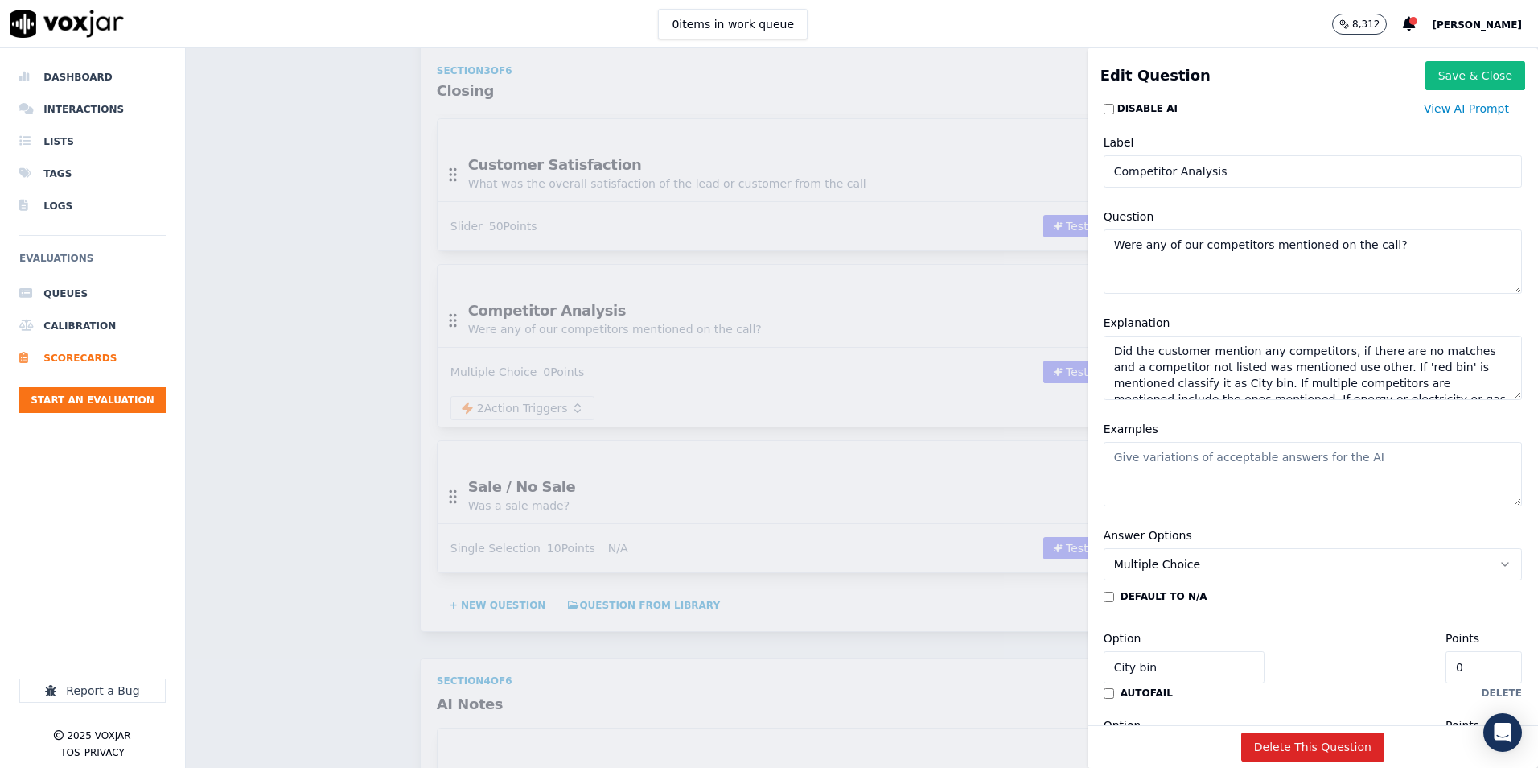
scroll to position [251, 0]
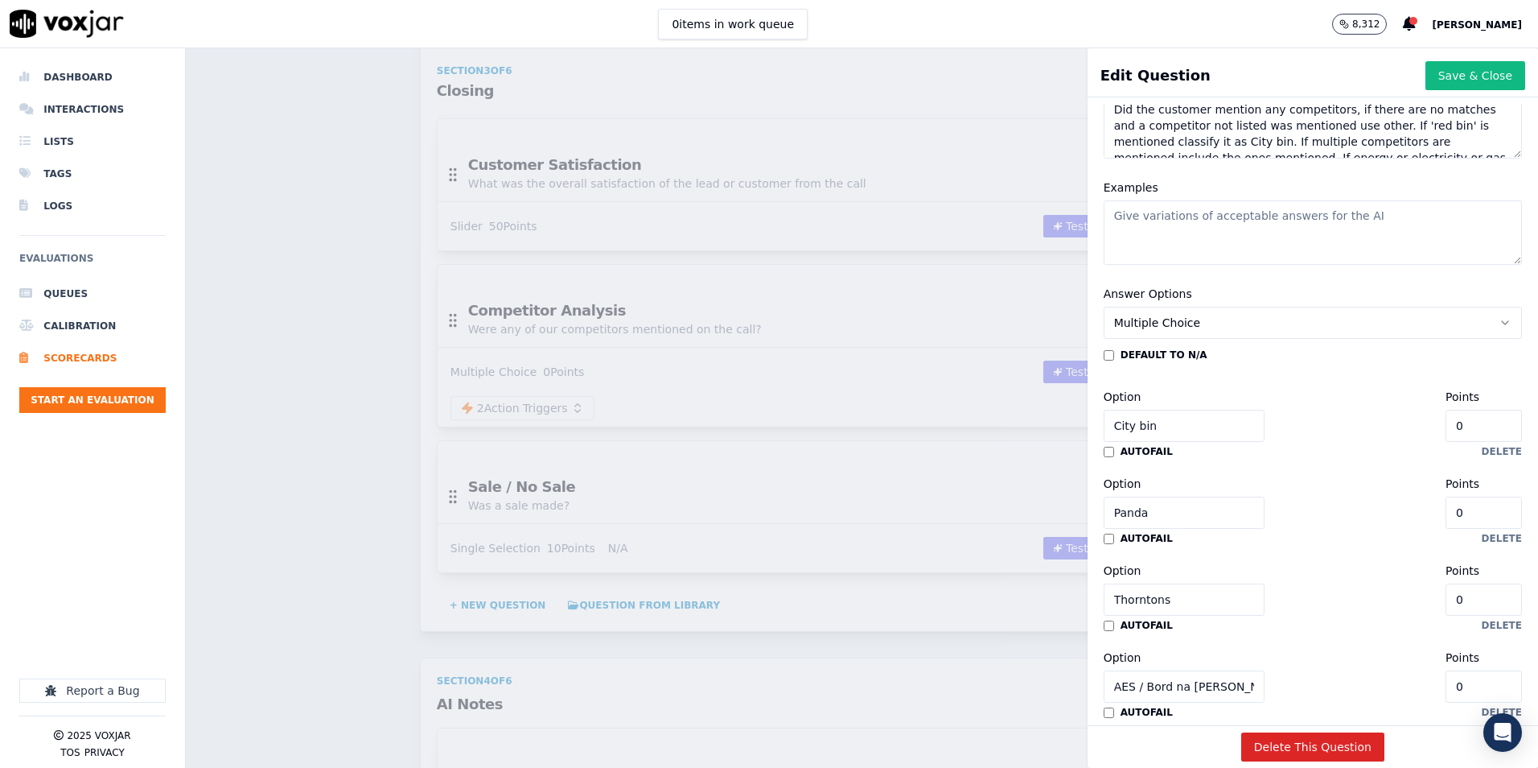
click at [1118, 435] on input "City bin" at bounding box center [1184, 426] width 161 height 32
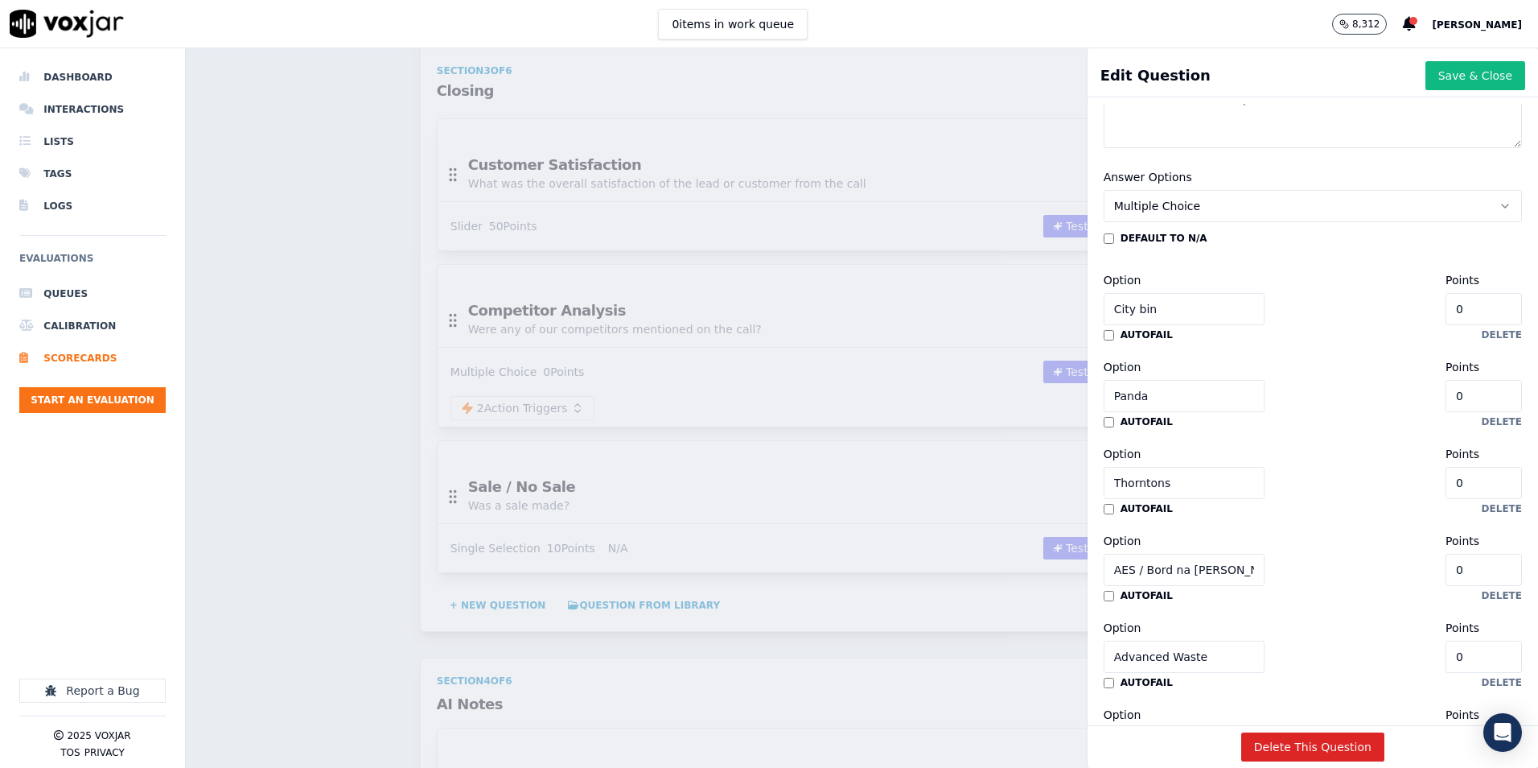
scroll to position [573, 0]
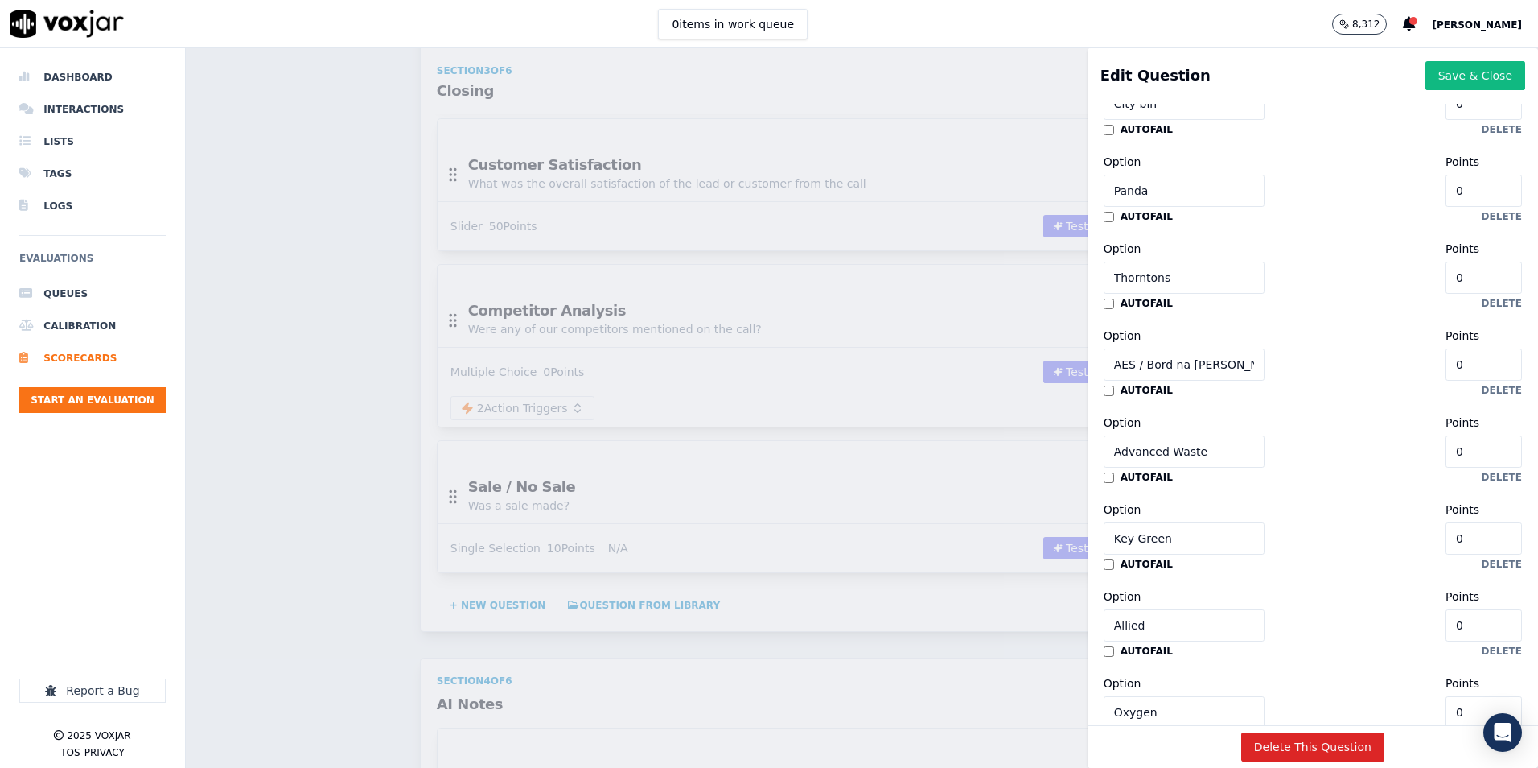
click at [1139, 282] on input "Thorntons" at bounding box center [1184, 277] width 161 height 32
click at [1159, 360] on input "AES / Bord na [PERSON_NAME]" at bounding box center [1184, 364] width 161 height 32
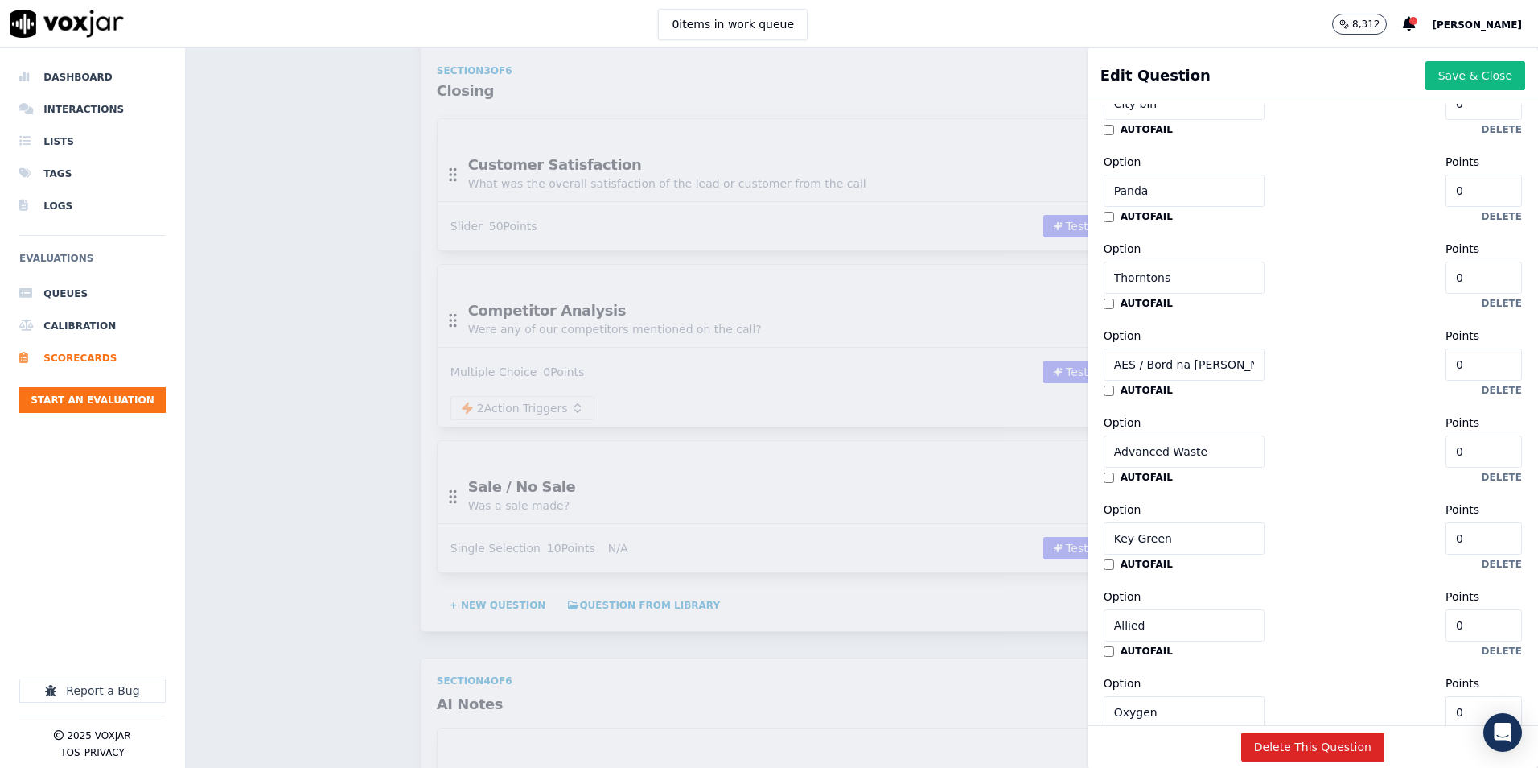
click at [1137, 445] on input "Advanced Waste" at bounding box center [1184, 451] width 161 height 32
click at [1120, 543] on input "Key Green" at bounding box center [1184, 538] width 161 height 32
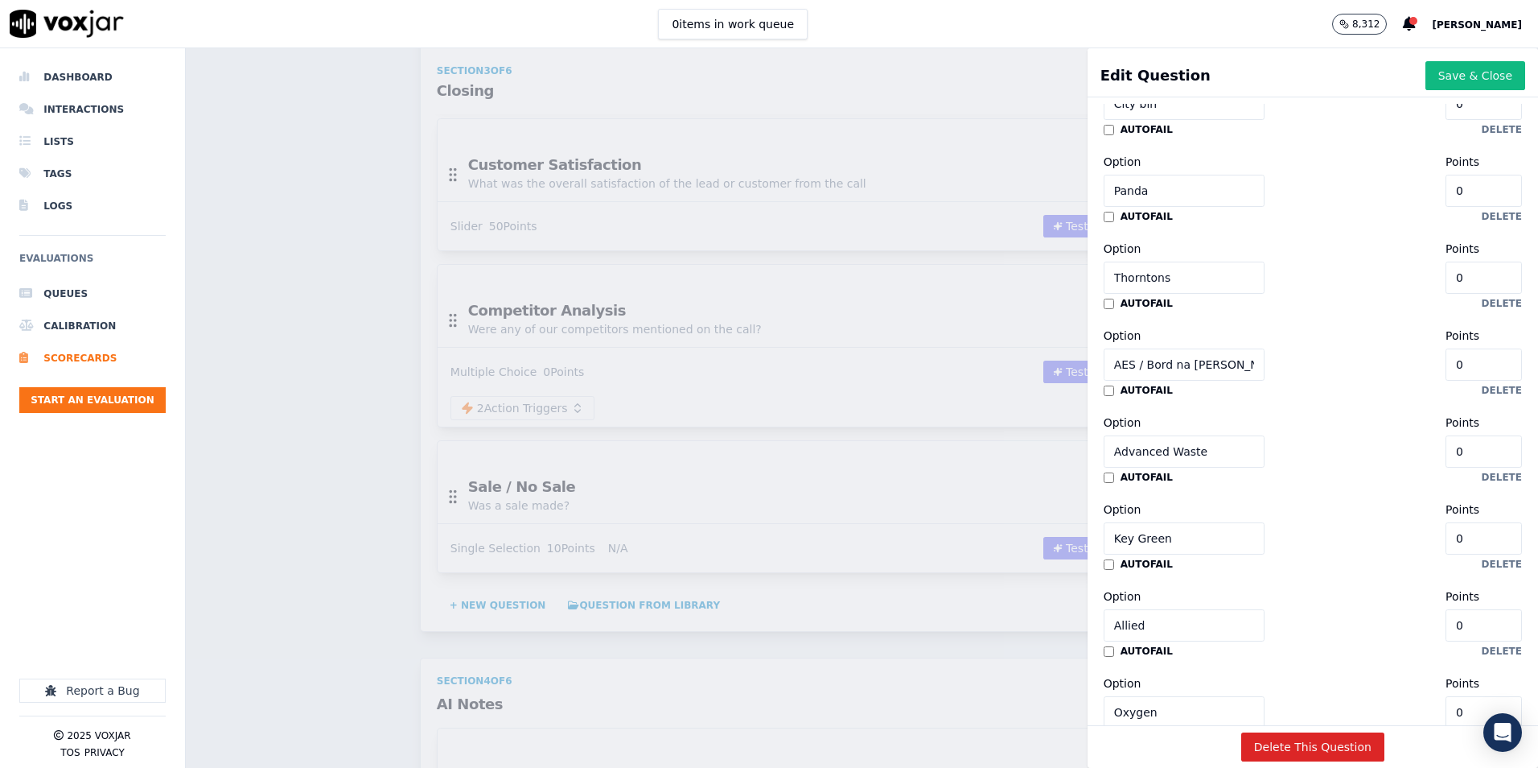
click at [1120, 543] on input "Key Green" at bounding box center [1184, 538] width 161 height 32
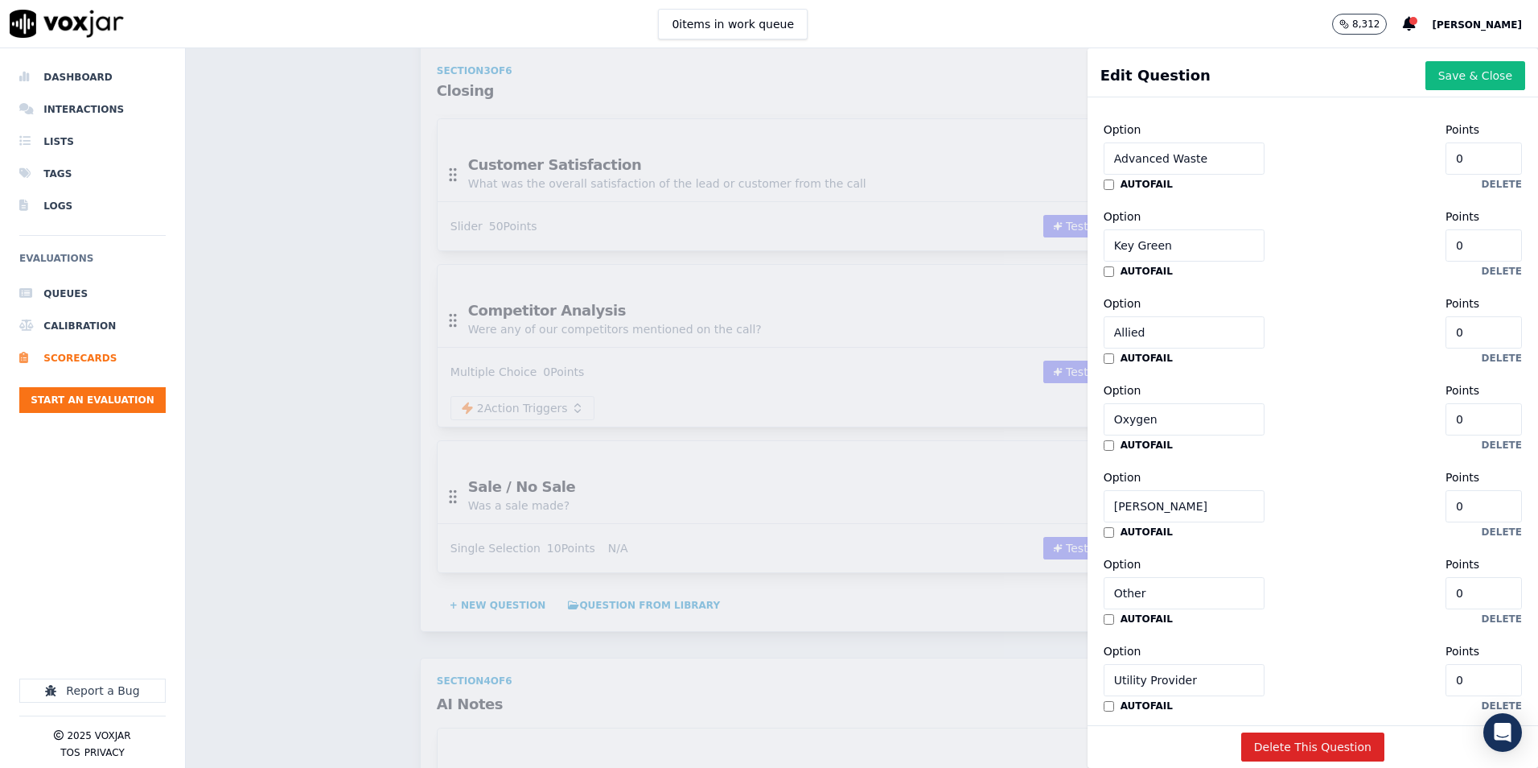
scroll to position [895, 0]
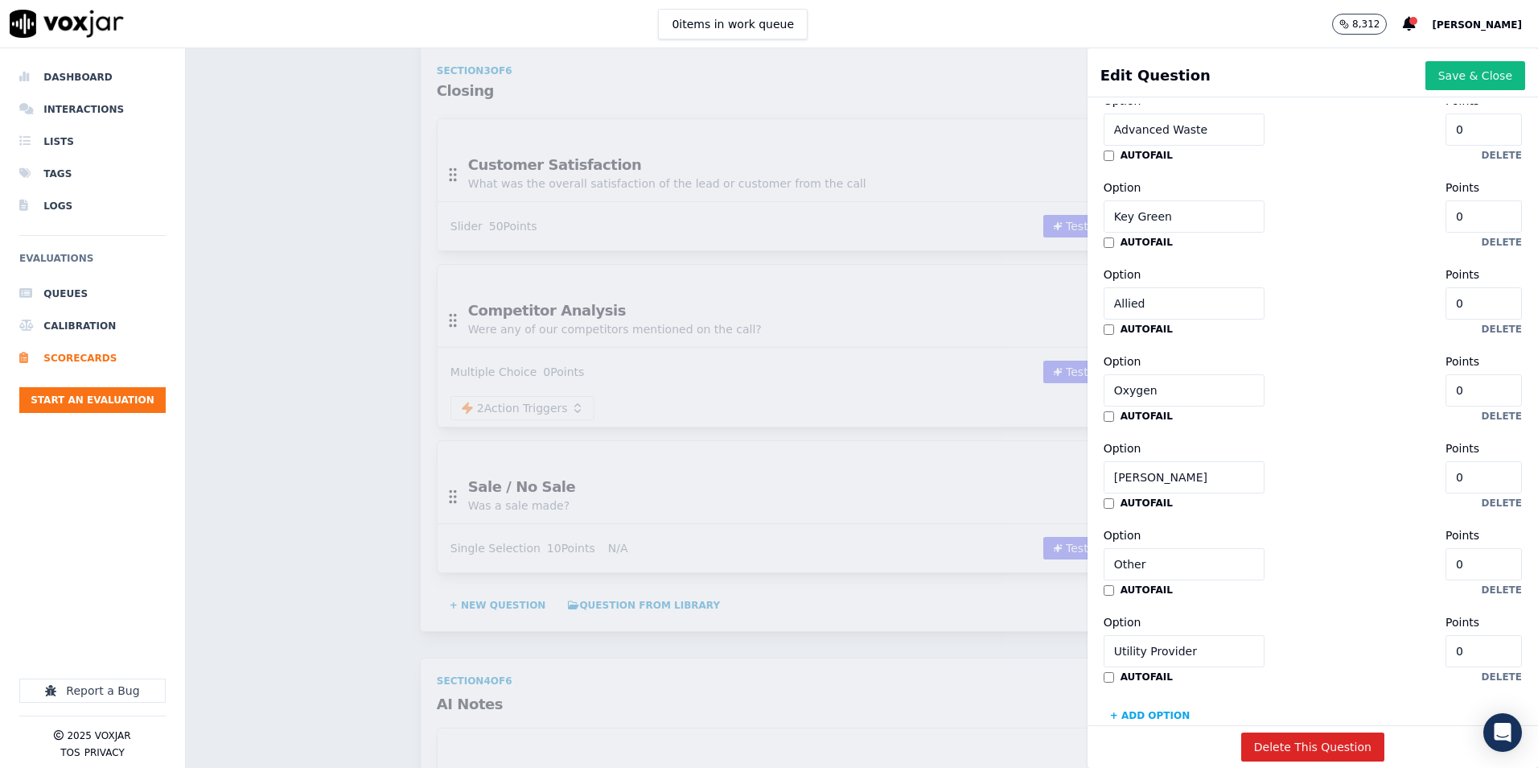
click at [1124, 313] on input "Allied" at bounding box center [1184, 303] width 161 height 32
click at [1124, 395] on input "Oxygen" at bounding box center [1184, 390] width 161 height 32
click at [1114, 471] on input "[PERSON_NAME]" at bounding box center [1184, 477] width 161 height 32
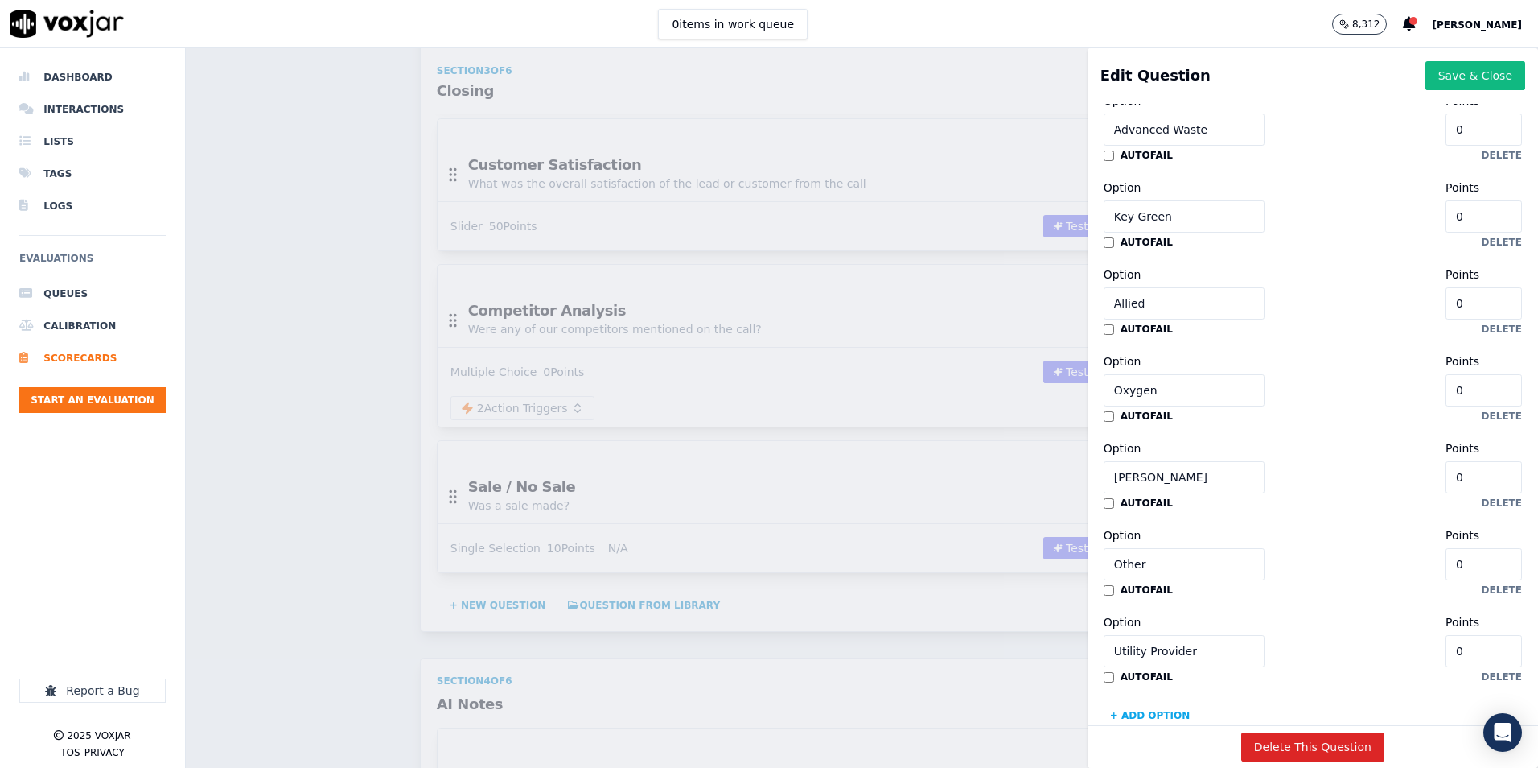
click at [1114, 471] on input "[PERSON_NAME]" at bounding box center [1184, 477] width 161 height 32
click at [1106, 566] on input "Other" at bounding box center [1184, 564] width 161 height 32
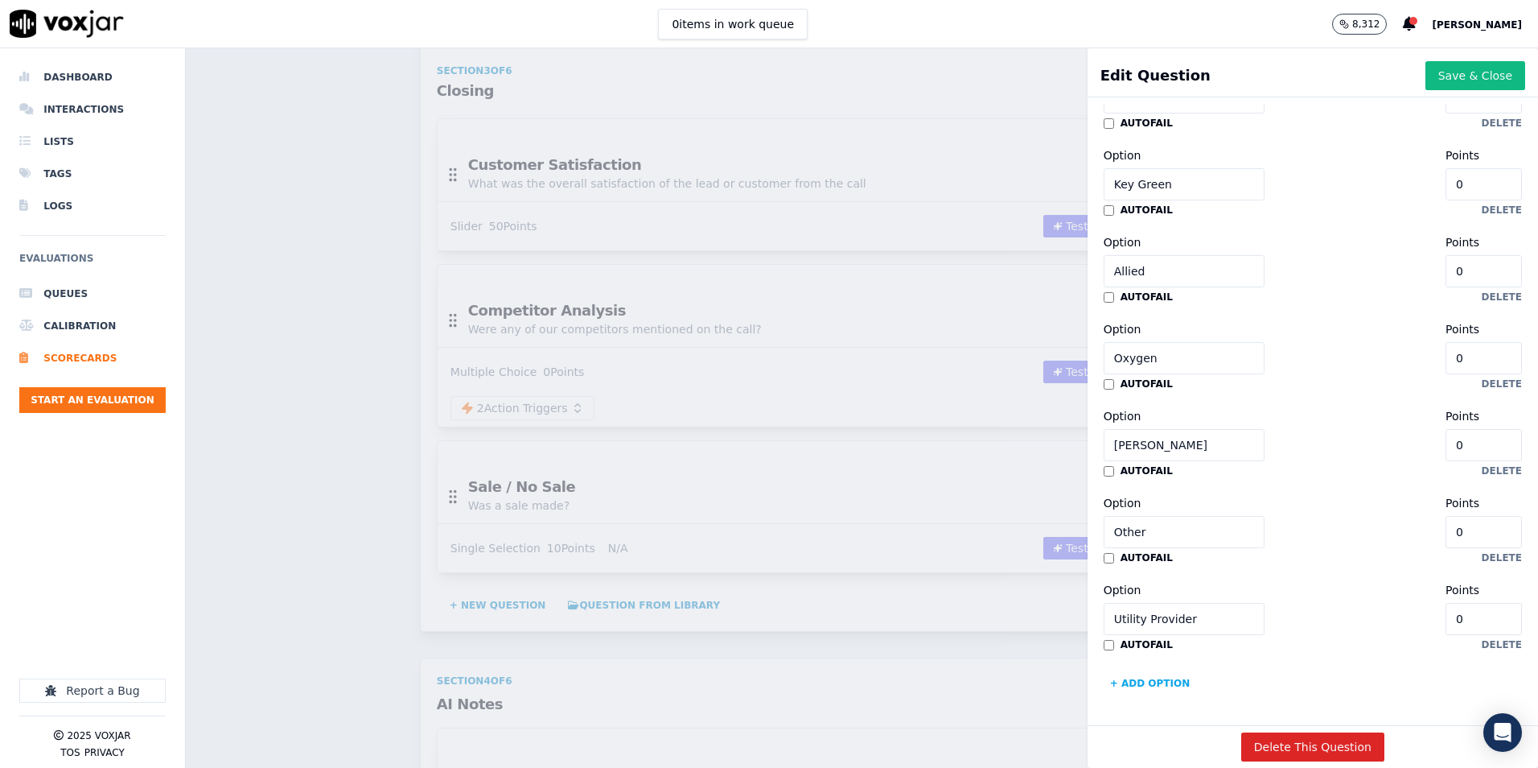
scroll to position [975, 0]
click at [1152, 603] on input "Utility Provider" at bounding box center [1184, 619] width 161 height 32
